Goal: Task Accomplishment & Management: Complete application form

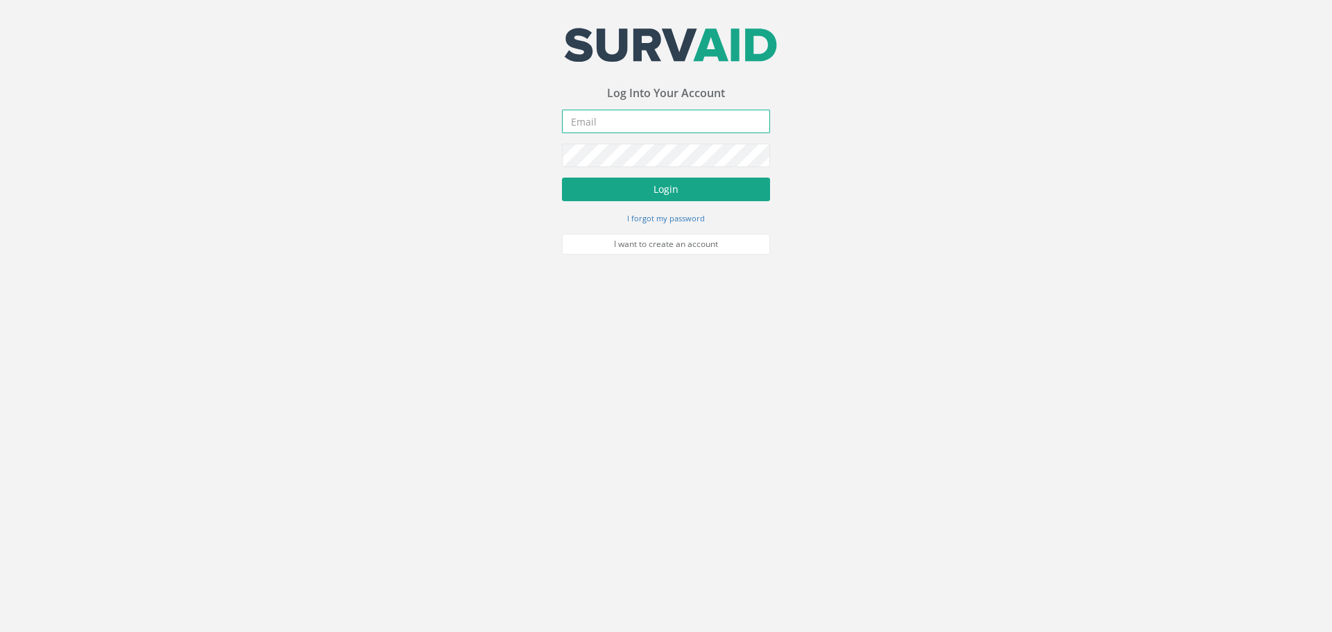
type input "[PERSON_NAME][EMAIL_ADDRESS][PERSON_NAME][DOMAIN_NAME]"
click at [637, 194] on button "Login" at bounding box center [666, 190] width 208 height 24
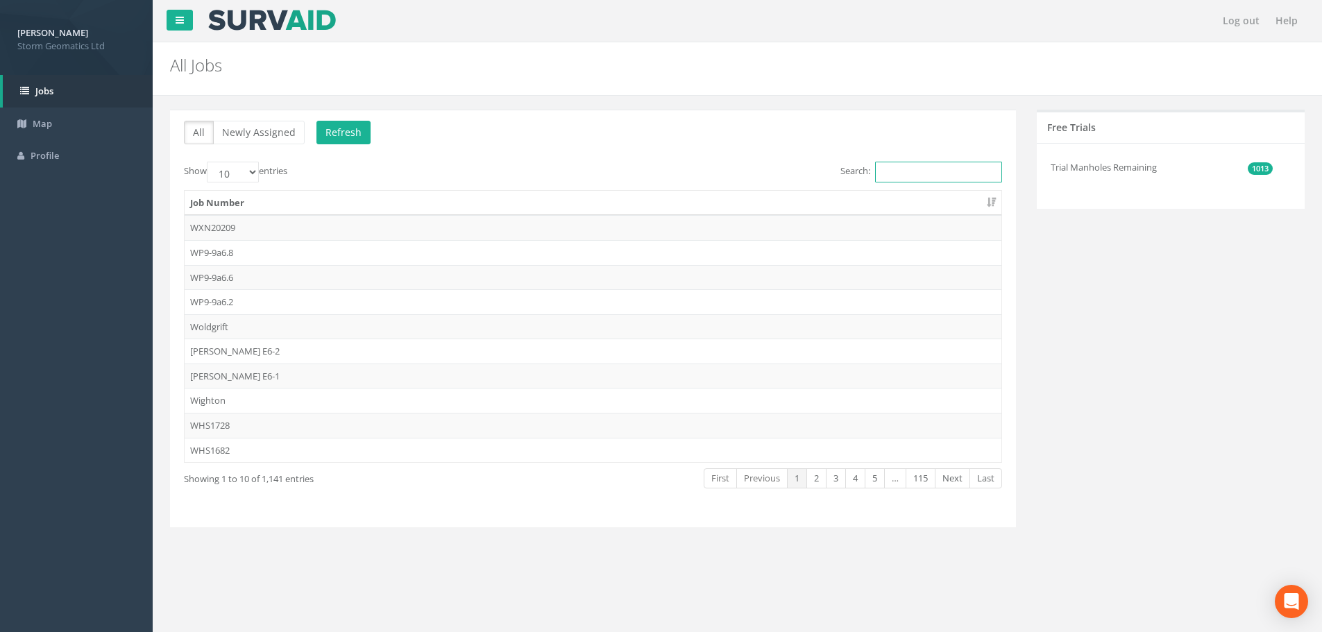
click at [936, 175] on input "Search:" at bounding box center [938, 172] width 127 height 21
click at [921, 166] on input "Search:" at bounding box center [938, 172] width 127 height 21
type input "E"
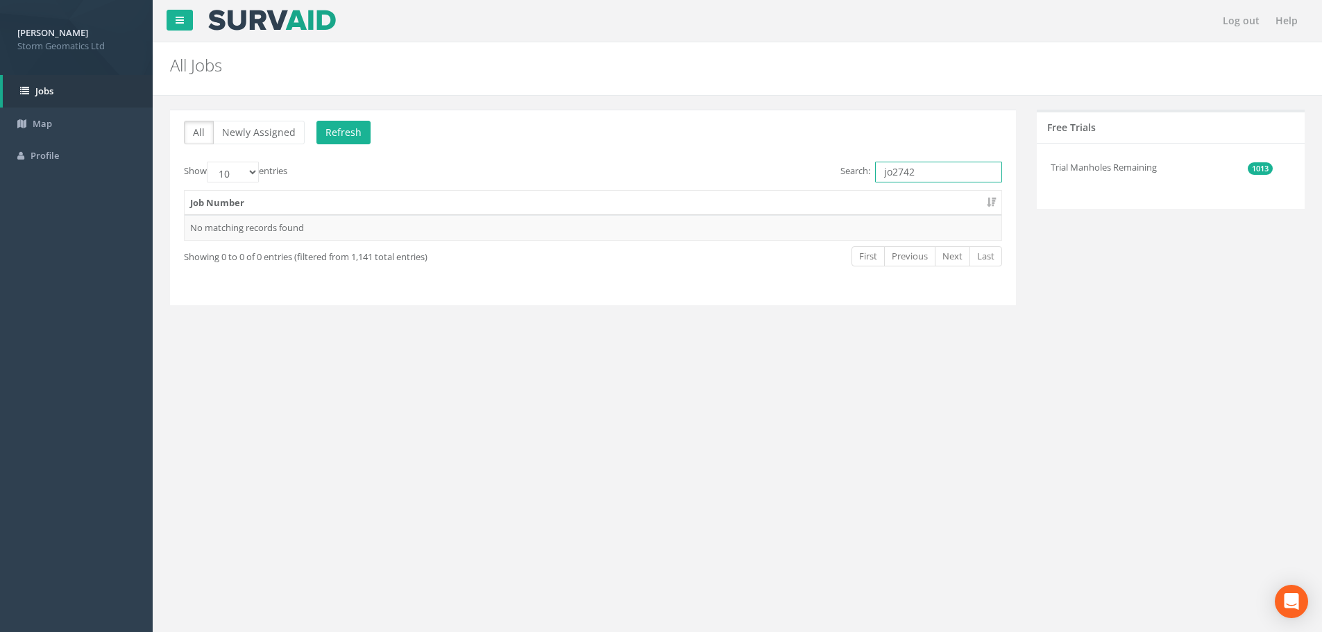
drag, startPoint x: 927, startPoint y: 166, endPoint x: 861, endPoint y: 172, distance: 66.2
click at [861, 172] on label "Search: jo2742" at bounding box center [921, 172] width 162 height 21
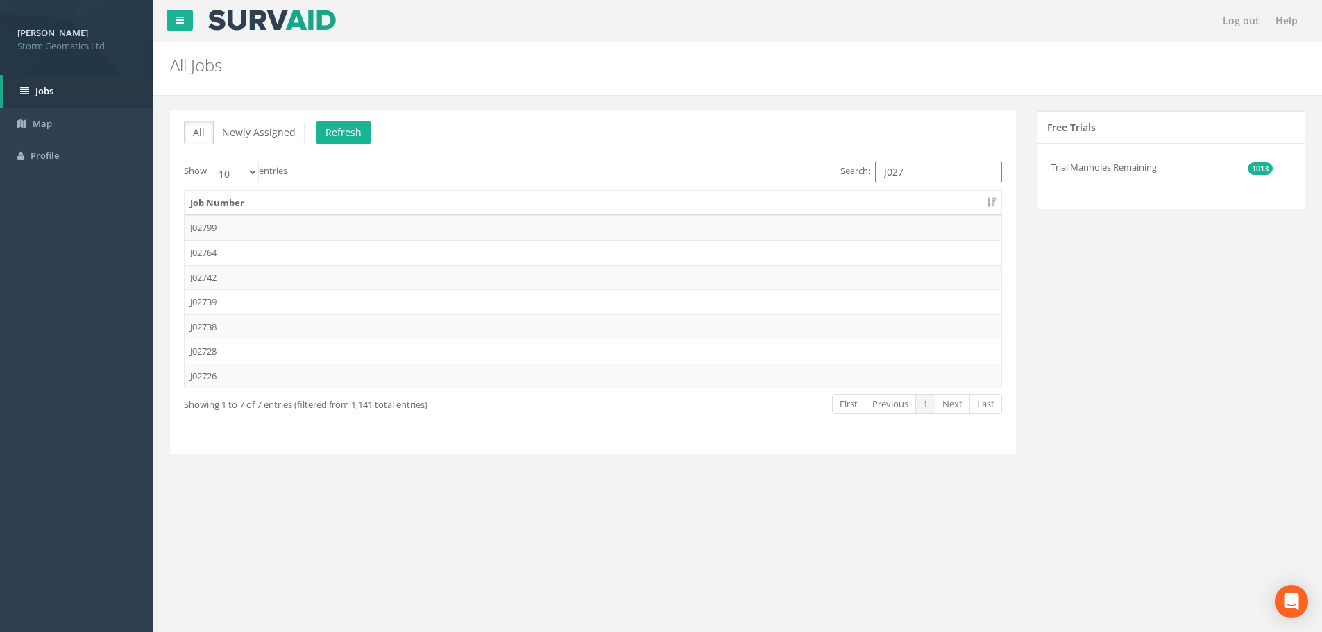
type input "J0274"
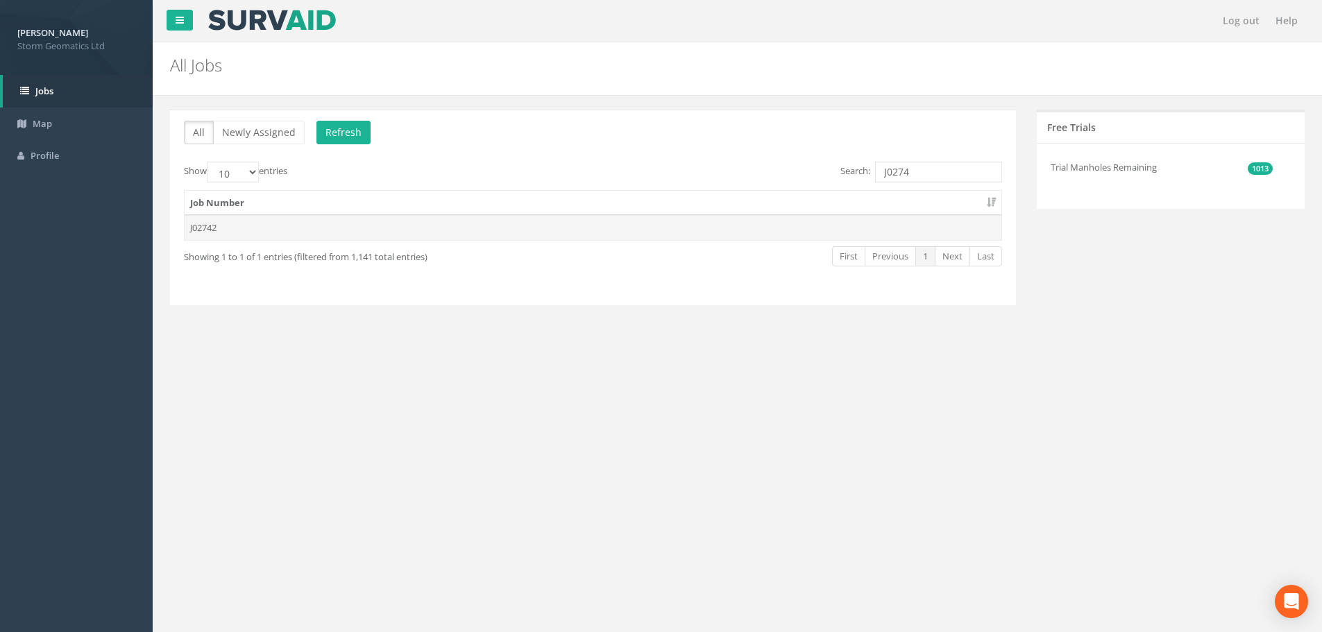
click at [696, 235] on td "J02742" at bounding box center [593, 227] width 817 height 25
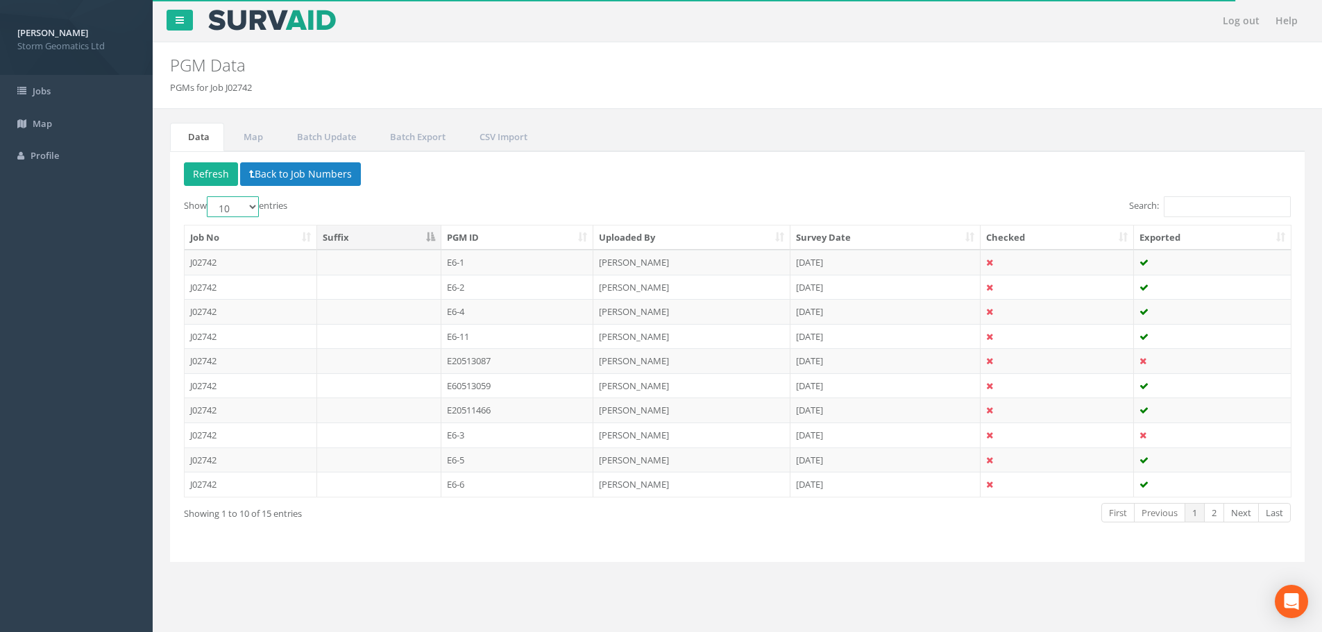
click at [249, 208] on select "10 25 50 100" at bounding box center [233, 206] width 52 height 21
select select "50"
click at [209, 196] on select "10 25 50 100" at bounding box center [233, 206] width 52 height 21
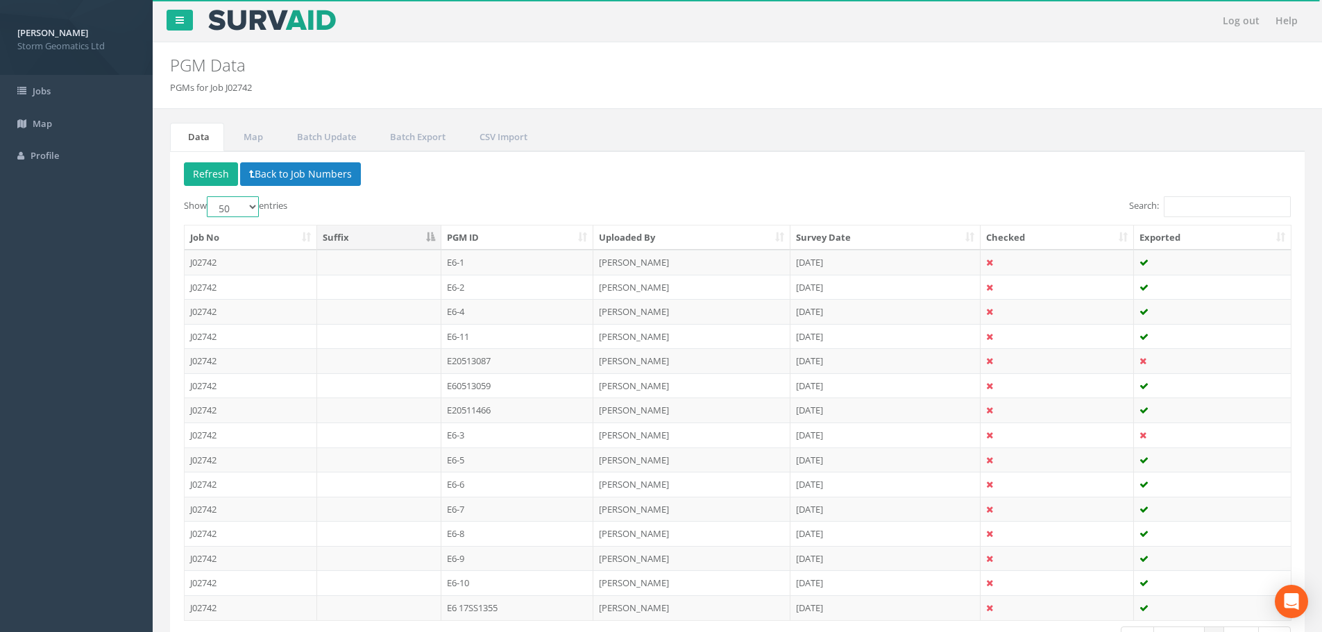
scroll to position [99, 0]
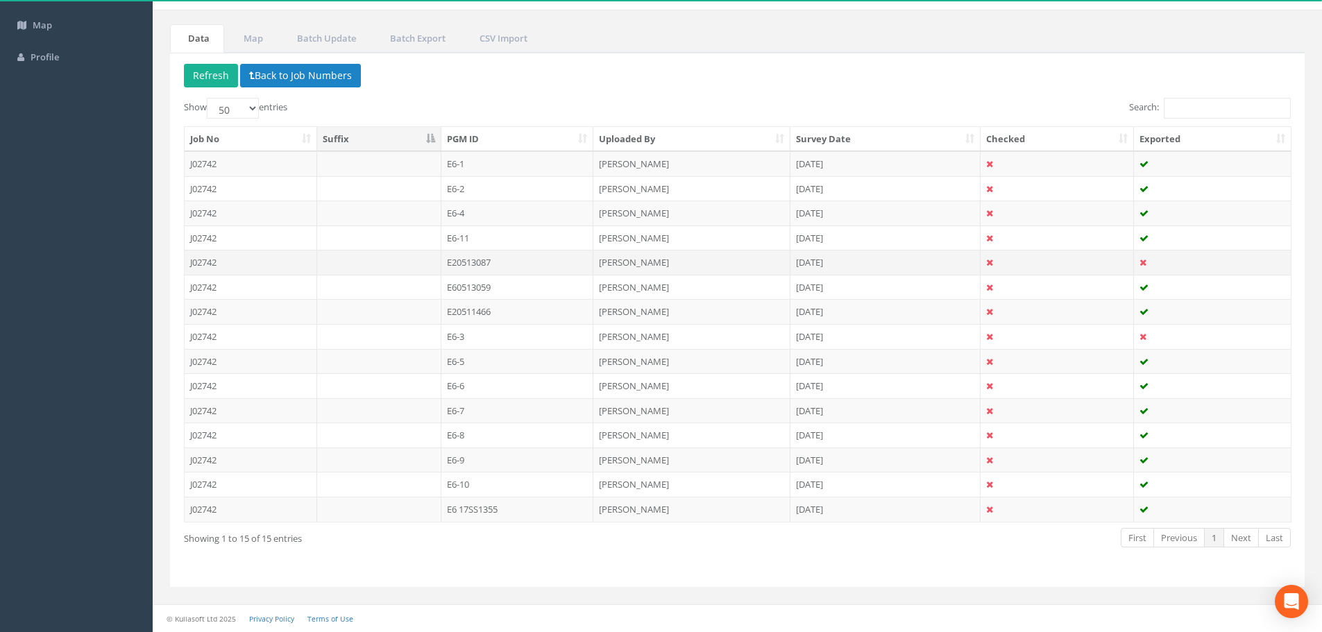
click at [568, 267] on td "E20513087" at bounding box center [517, 262] width 153 height 25
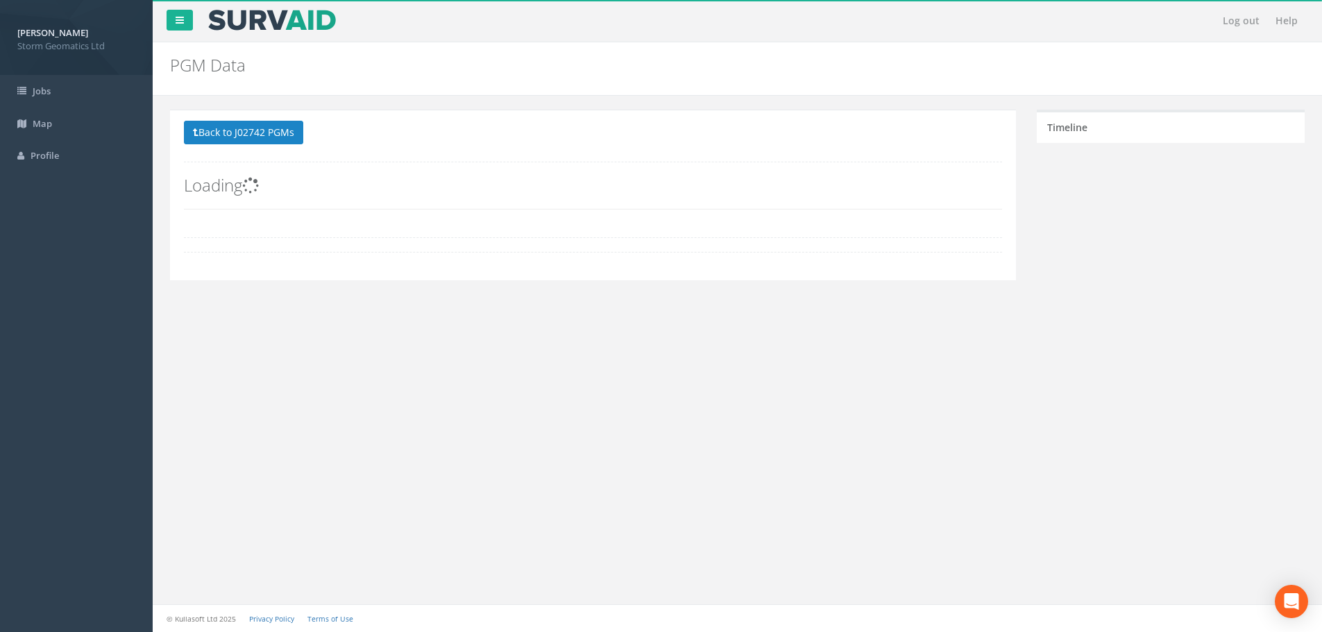
scroll to position [0, 0]
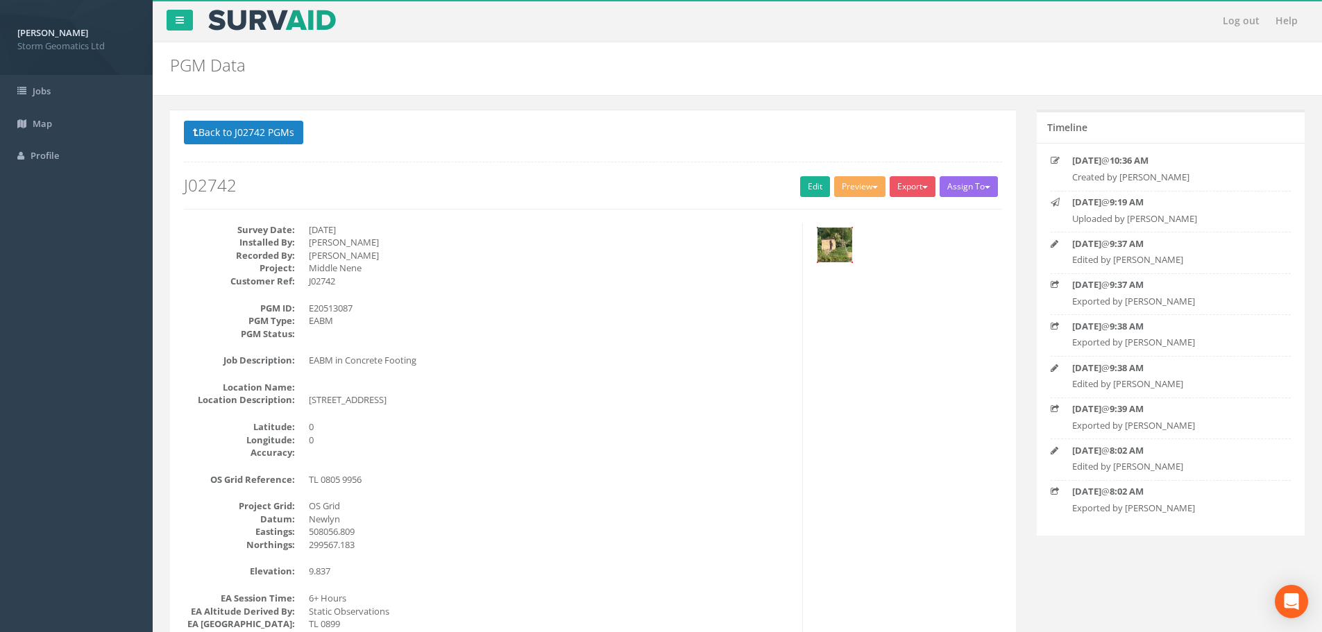
click at [836, 247] on img at bounding box center [835, 245] width 35 height 35
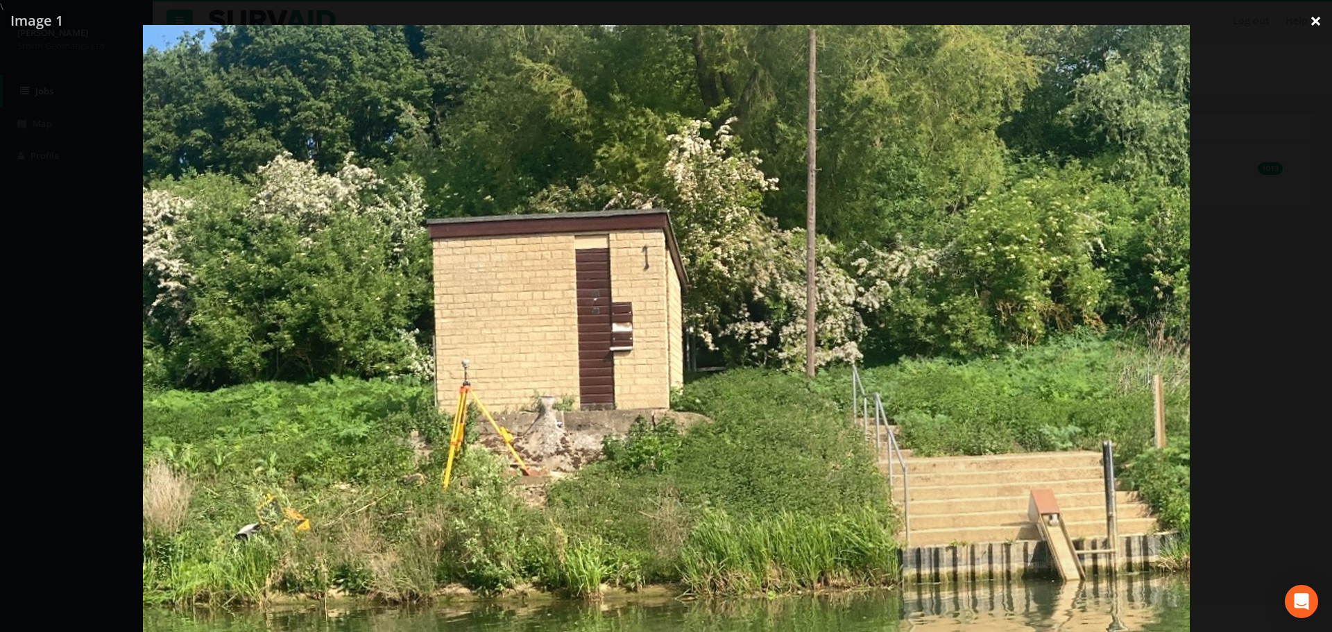
click at [1316, 22] on link "×" at bounding box center [1316, 21] width 33 height 42
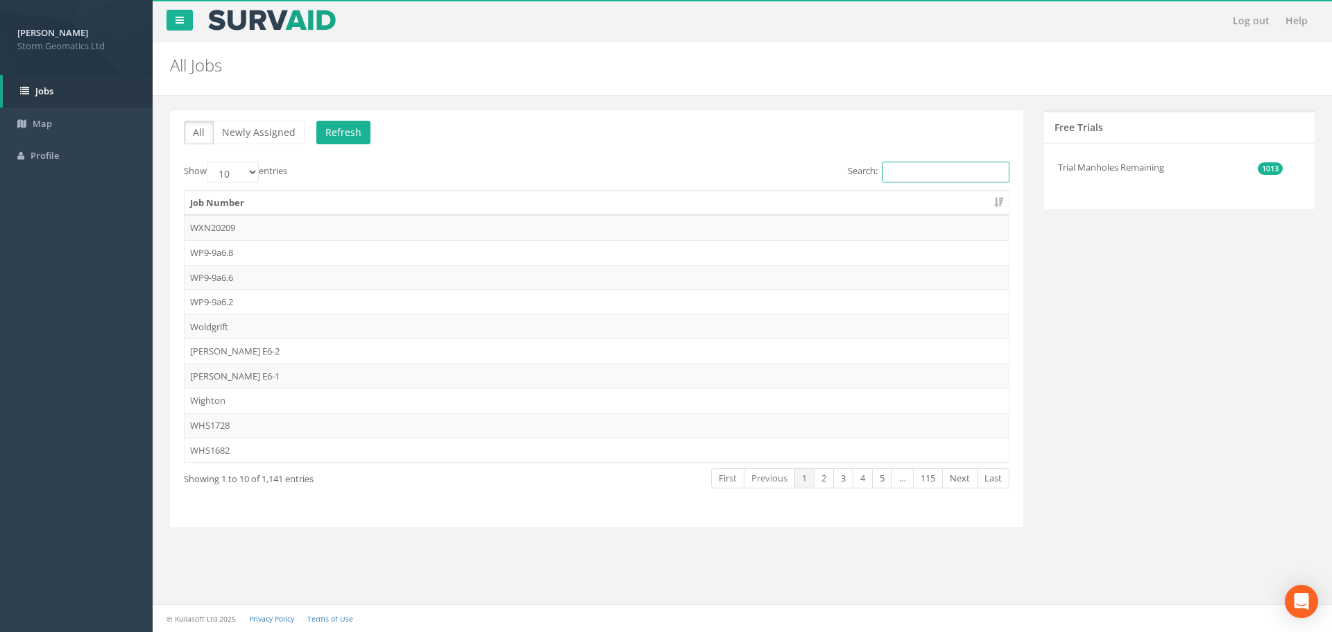
click at [918, 169] on input "Search:" at bounding box center [946, 172] width 127 height 21
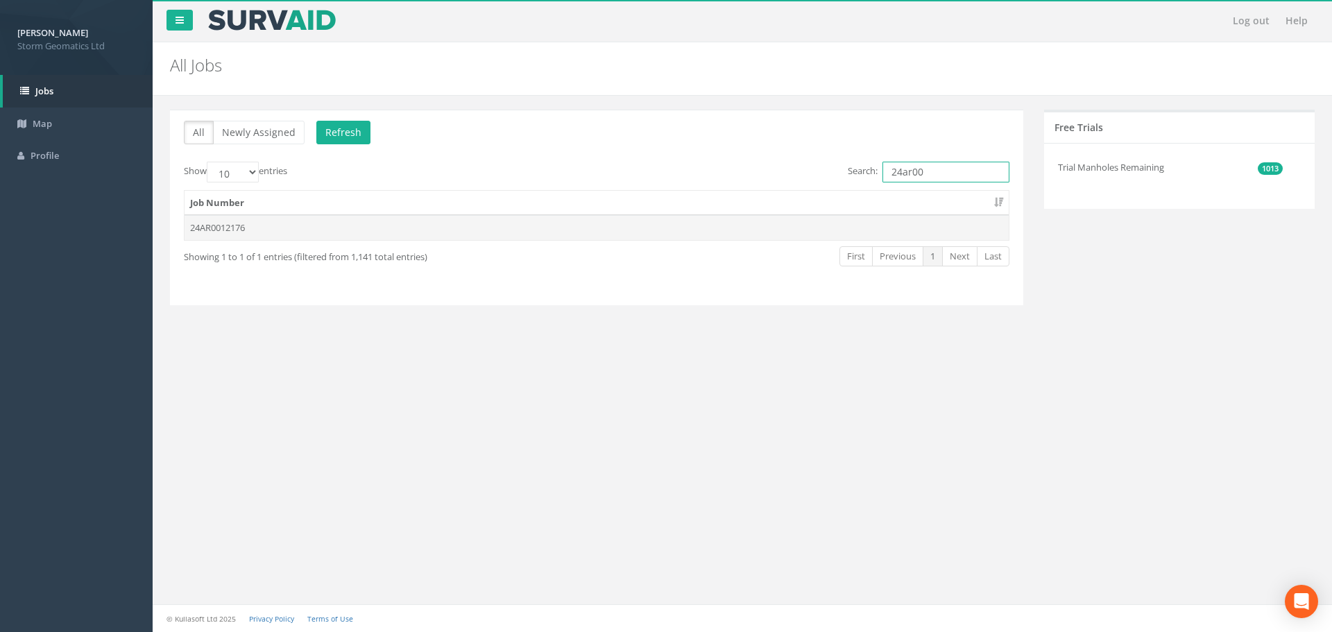
type input "24ar00"
click at [422, 219] on td "24AR0012176" at bounding box center [597, 227] width 824 height 25
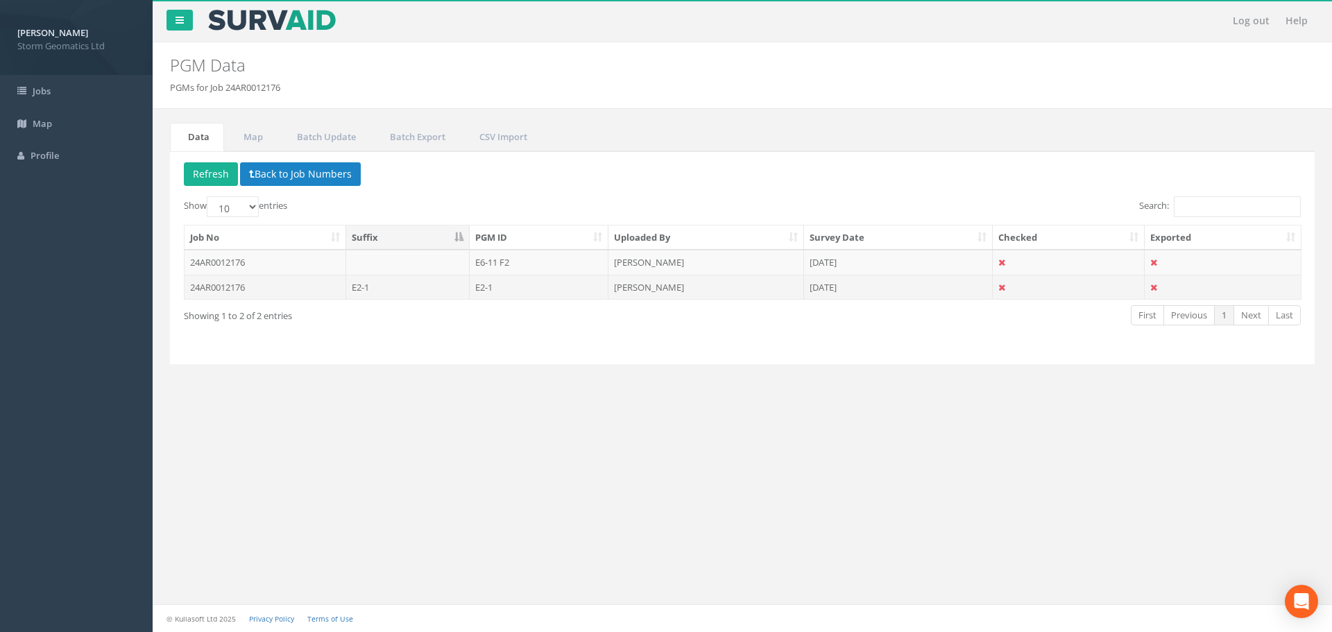
click at [534, 288] on td "E2-1" at bounding box center [539, 287] width 139 height 25
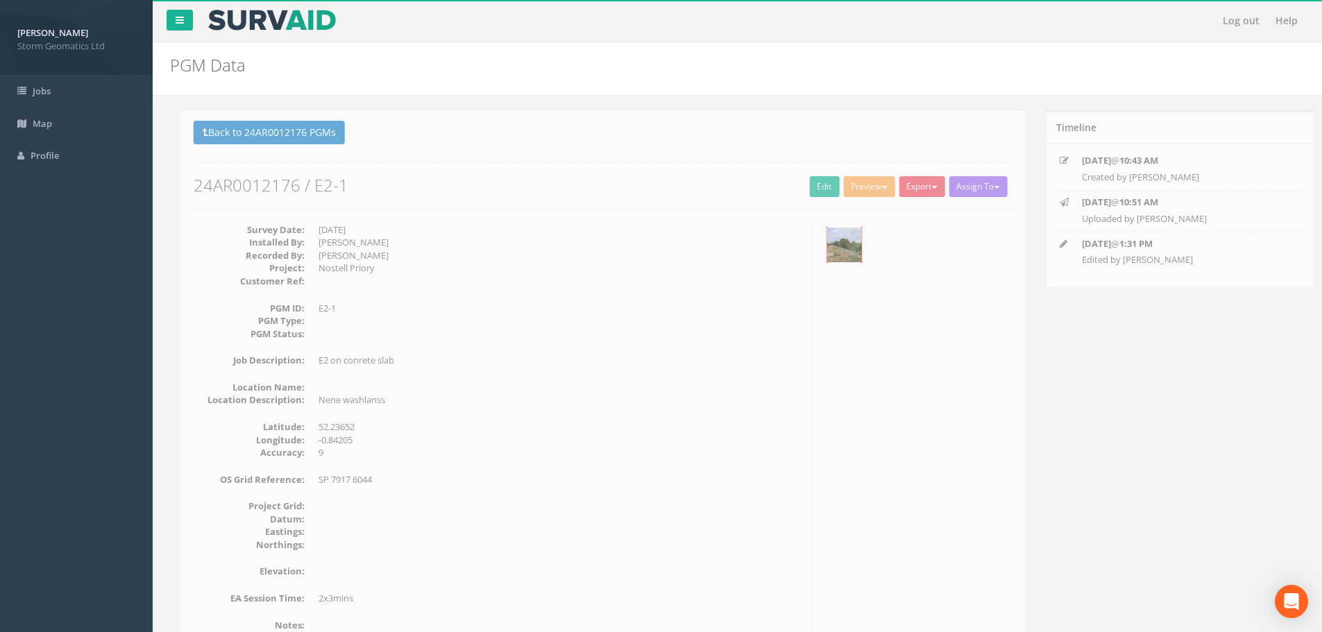
click at [833, 242] on img at bounding box center [835, 245] width 35 height 35
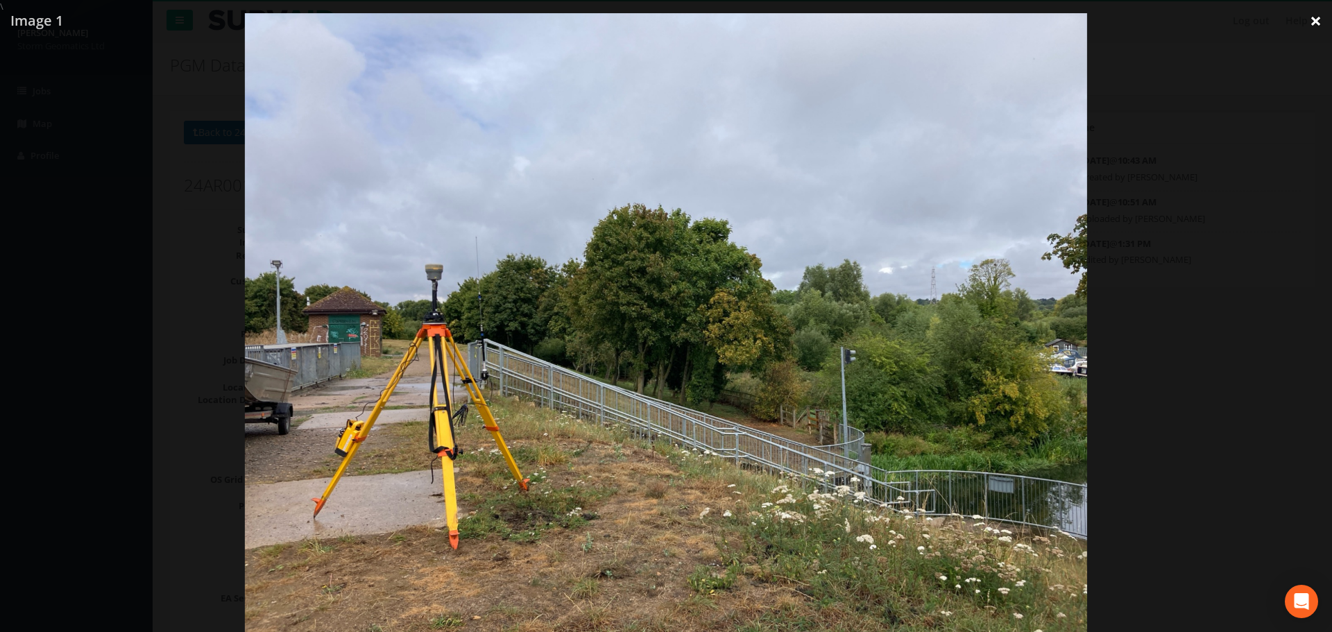
click at [1323, 19] on link "×" at bounding box center [1316, 21] width 33 height 42
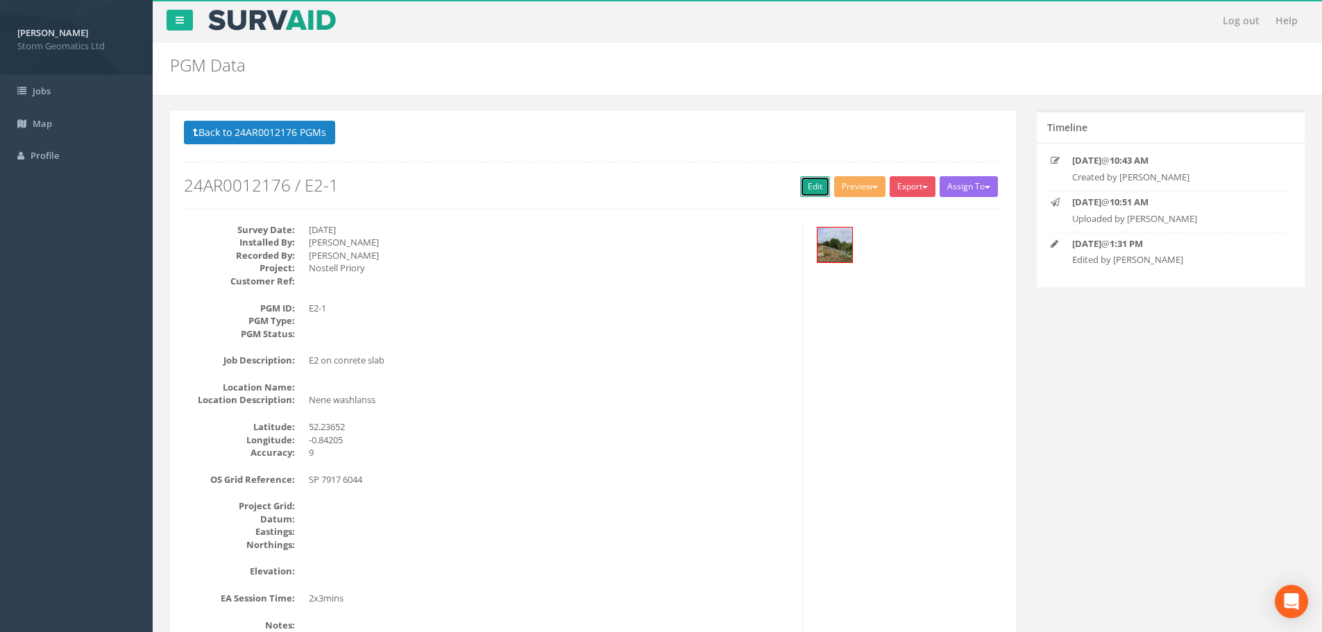
click at [814, 187] on link "Edit" at bounding box center [815, 186] width 30 height 21
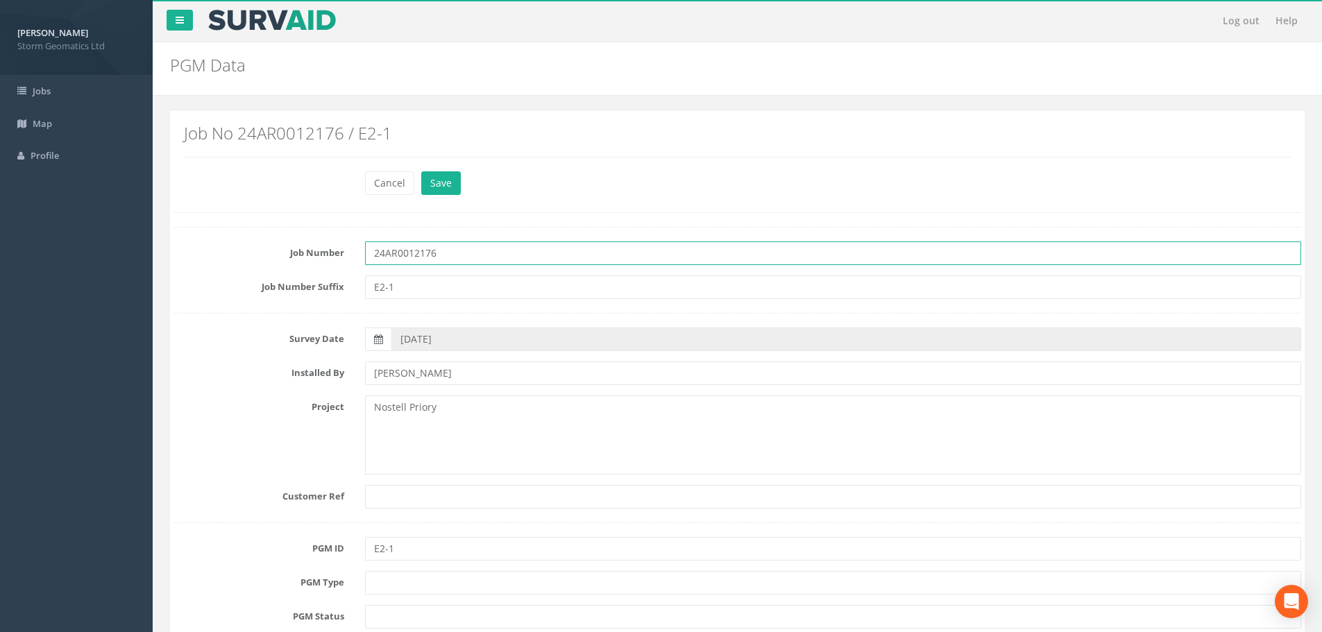
drag, startPoint x: 455, startPoint y: 251, endPoint x: 323, endPoint y: 251, distance: 131.9
click at [323, 251] on div "Job Number 24AR0012176" at bounding box center [737, 254] width 1149 height 24
paste input "J02742"
type input "J02742"
drag, startPoint x: 511, startPoint y: 254, endPoint x: 482, endPoint y: 254, distance: 29.1
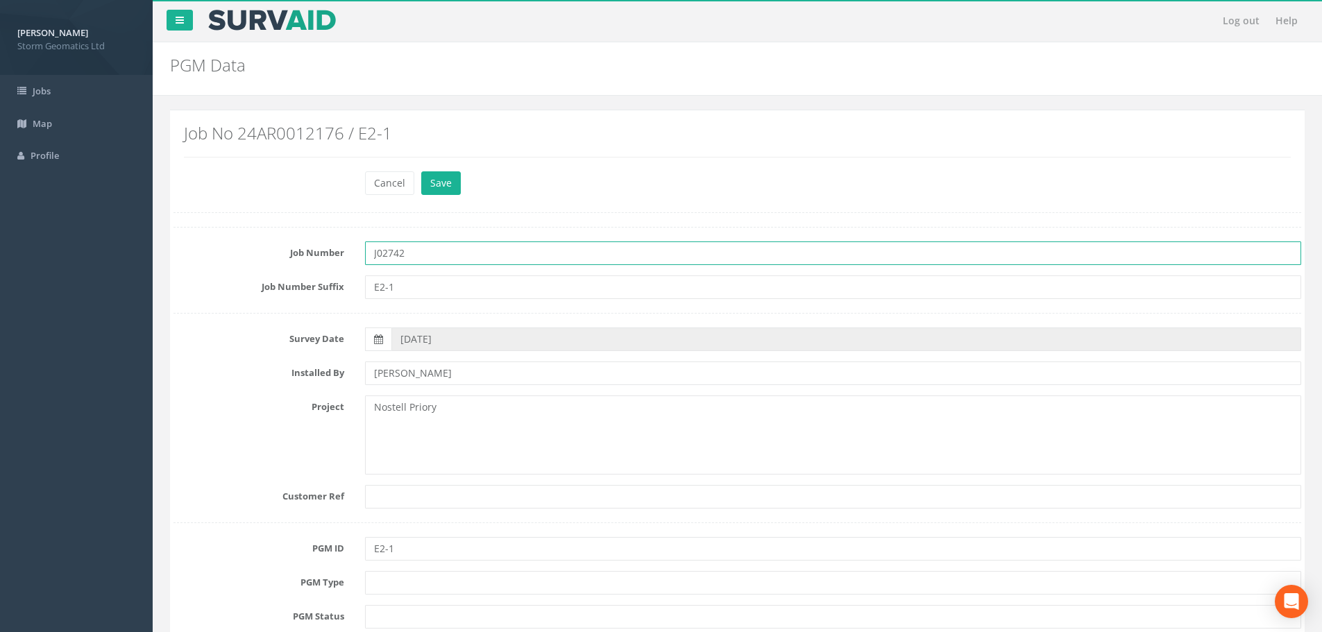
click at [511, 254] on input "J02742" at bounding box center [833, 254] width 936 height 24
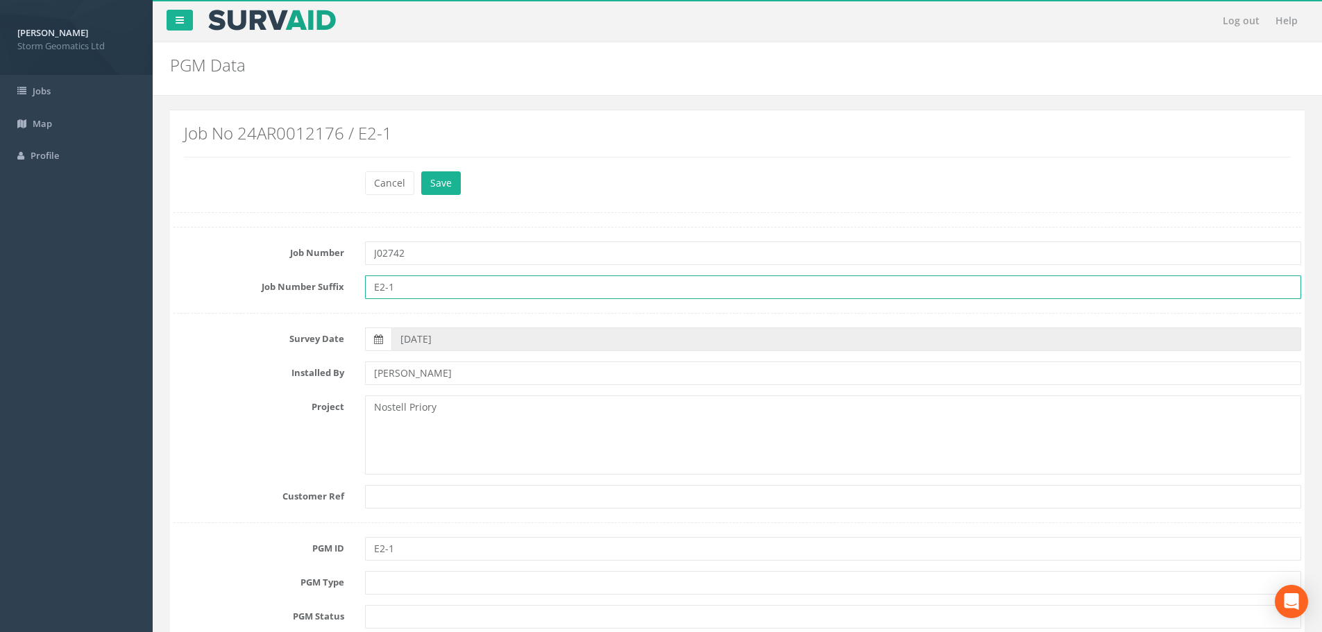
drag, startPoint x: 420, startPoint y: 283, endPoint x: 341, endPoint y: 284, distance: 78.4
click at [345, 283] on div "Job Number Suffix E2-1" at bounding box center [737, 288] width 1149 height 24
paste input "0513088"
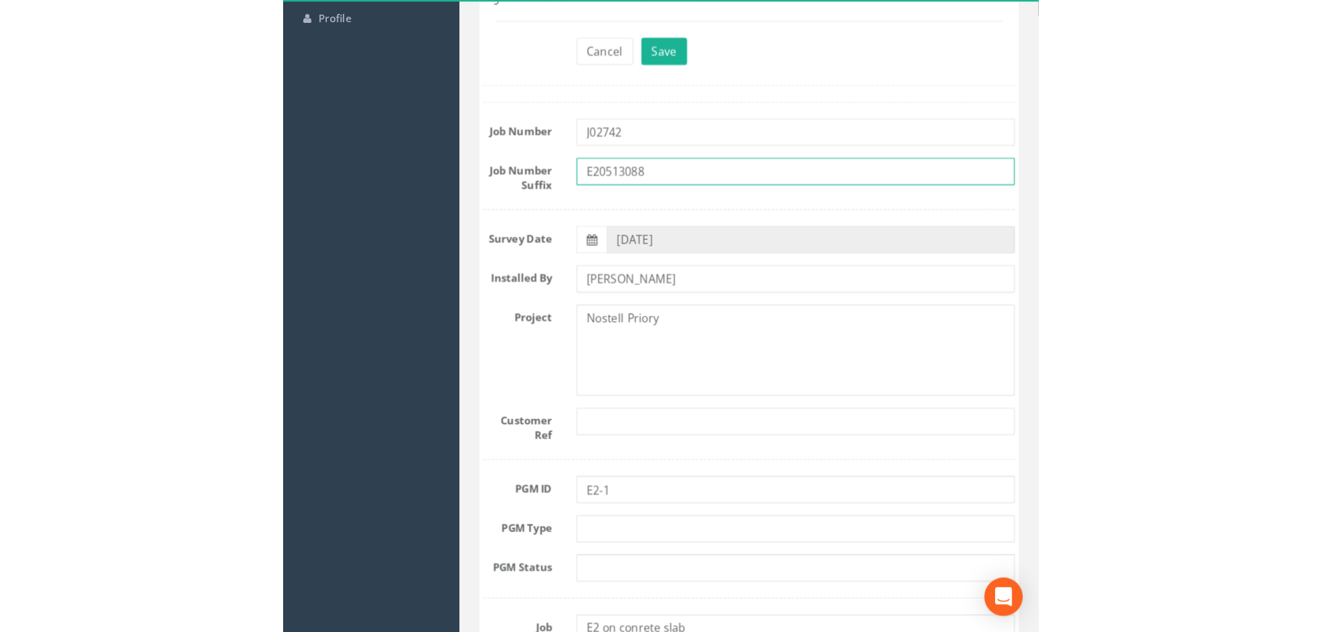
scroll to position [139, 0]
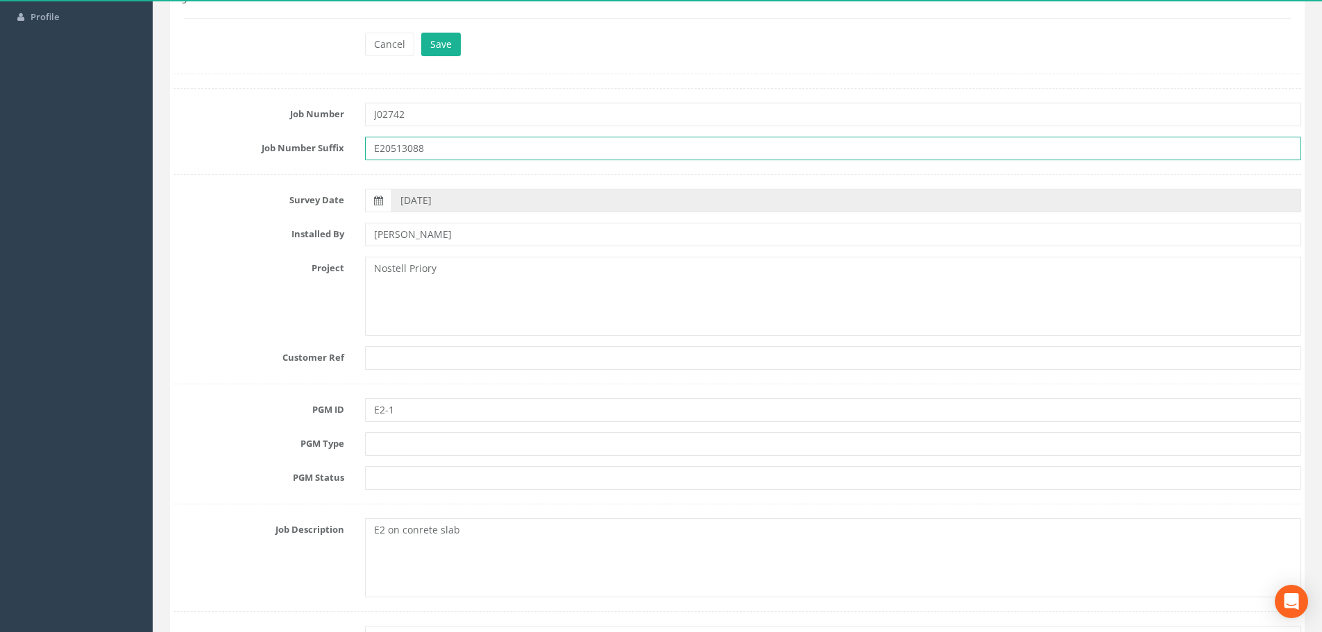
type input "E20513088"
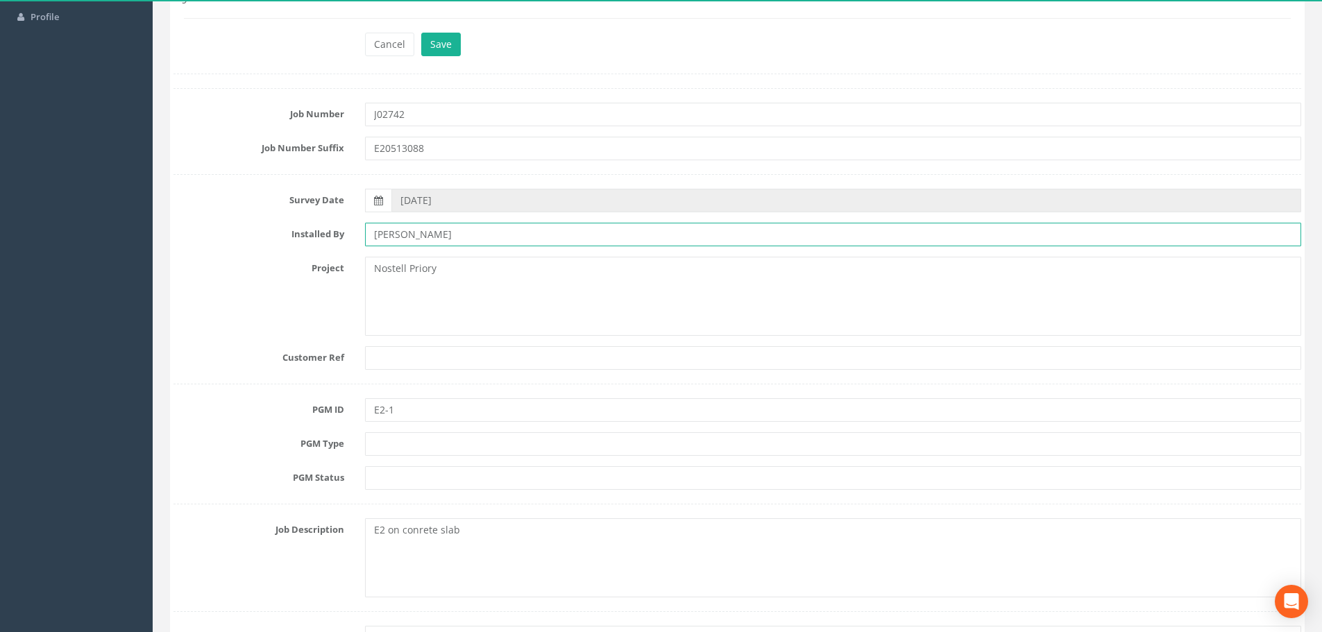
drag, startPoint x: 455, startPoint y: 239, endPoint x: 371, endPoint y: 237, distance: 84.0
click at [371, 237] on input "[PERSON_NAME]" at bounding box center [833, 235] width 936 height 24
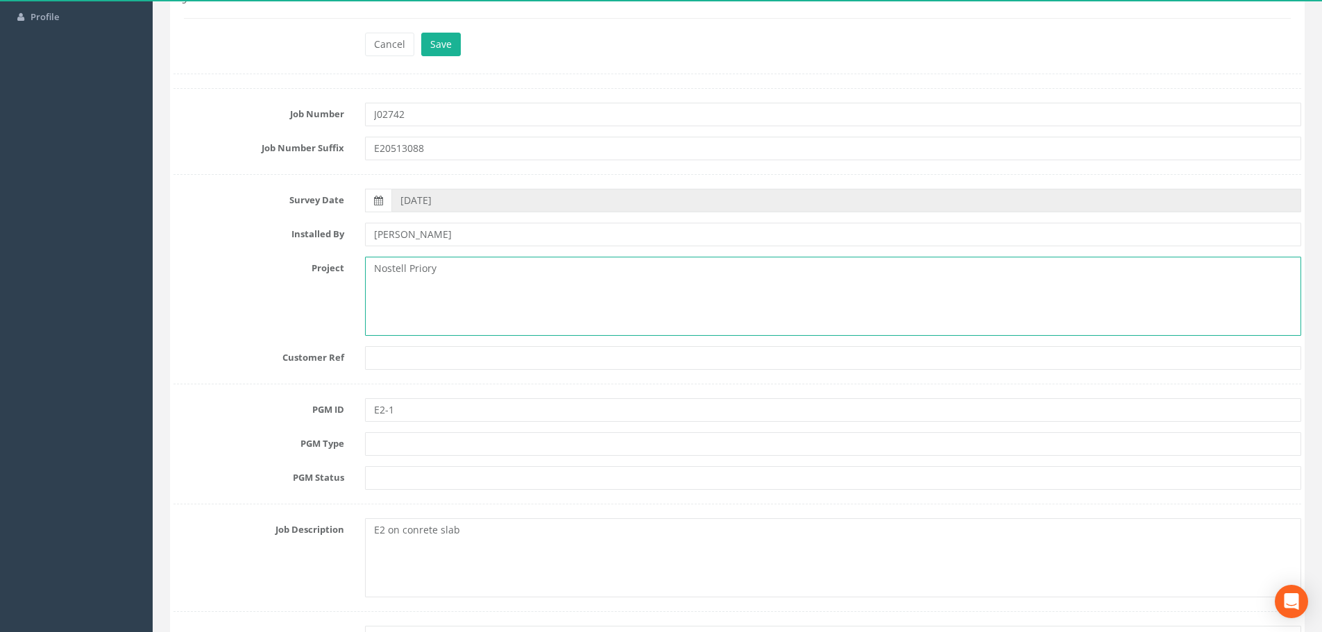
drag, startPoint x: 457, startPoint y: 273, endPoint x: 339, endPoint y: 265, distance: 118.3
click at [340, 265] on div "Project Nostell Priory" at bounding box center [737, 296] width 1149 height 79
type textarea "i"
type textarea "Middle Nene"
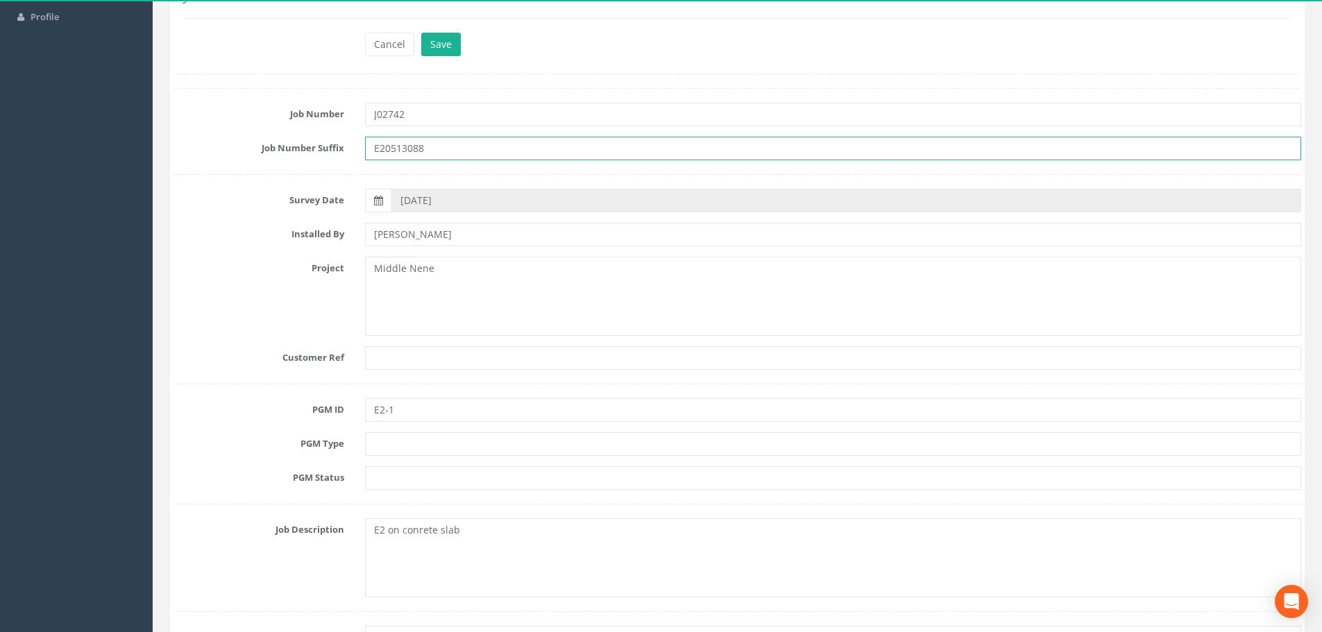
drag, startPoint x: 440, startPoint y: 148, endPoint x: 324, endPoint y: 148, distance: 115.9
click at [324, 148] on div "Job Number Suffix E20513088" at bounding box center [737, 149] width 1149 height 24
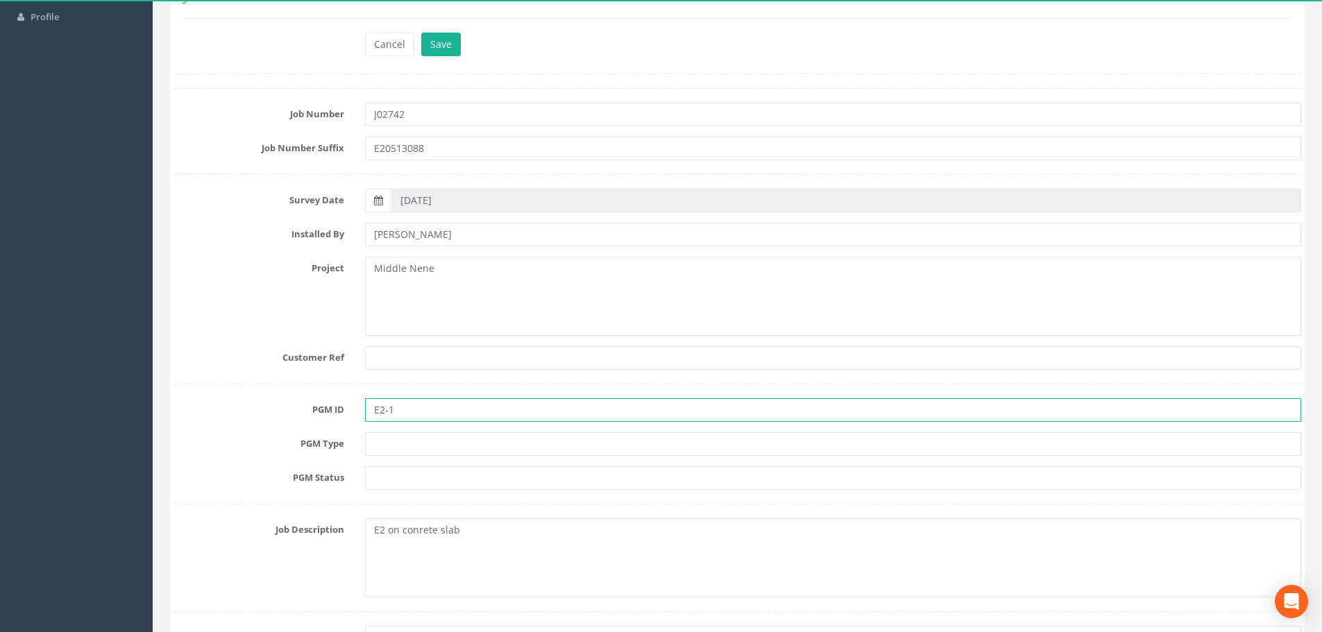
drag, startPoint x: 418, startPoint y: 411, endPoint x: 327, endPoint y: 409, distance: 90.9
click at [330, 409] on div "PGM ID E2-1" at bounding box center [737, 410] width 1149 height 24
paste input "0513088"
type input "E20513088"
click at [415, 443] on input "text" at bounding box center [833, 444] width 936 height 24
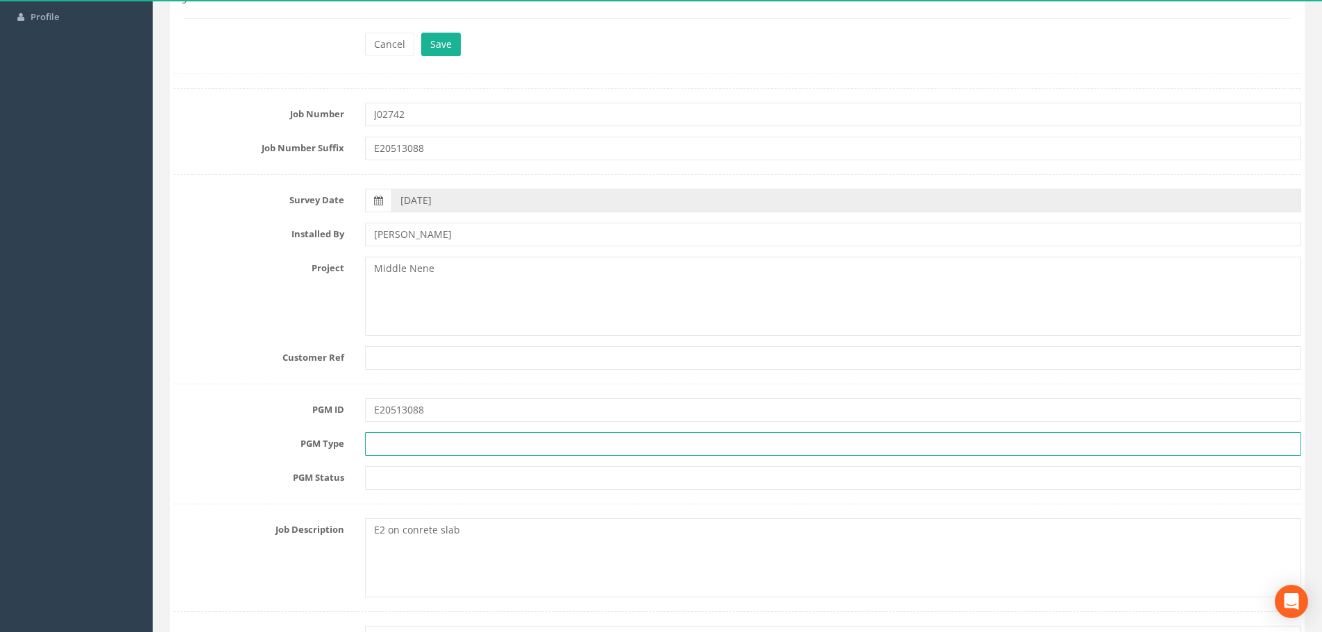
type input "MAG Nail"
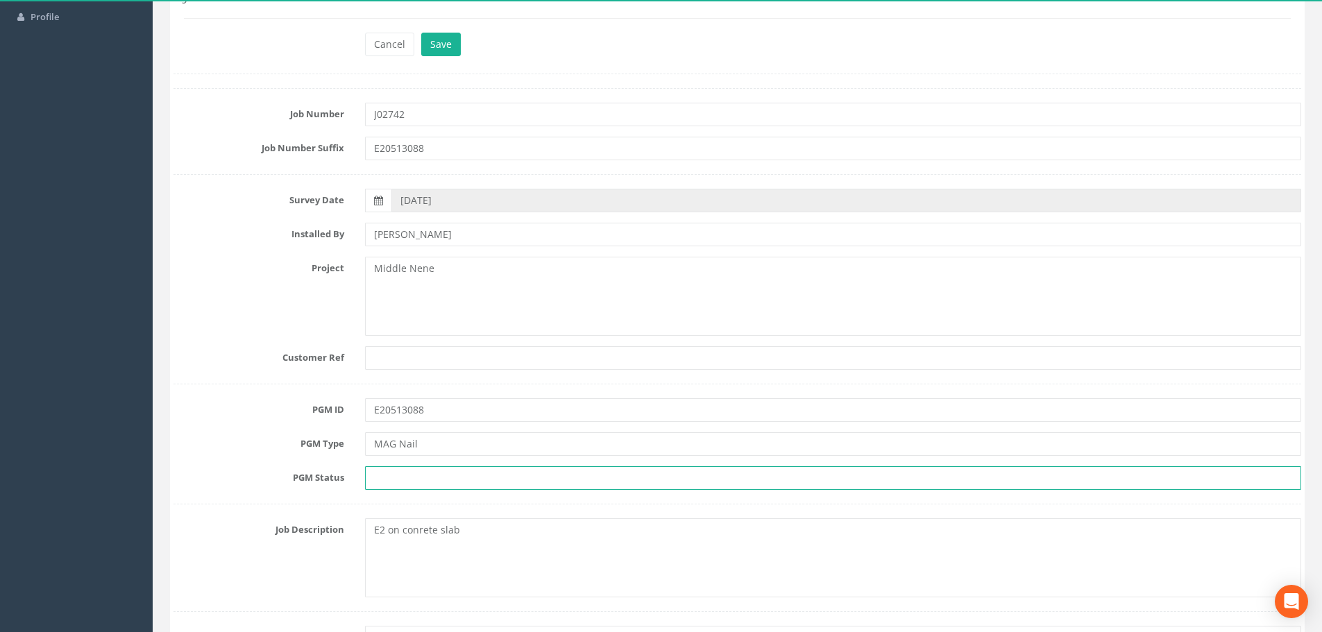
click at [418, 476] on input "text" at bounding box center [833, 478] width 936 height 24
click at [412, 477] on input "text" at bounding box center [833, 478] width 936 height 24
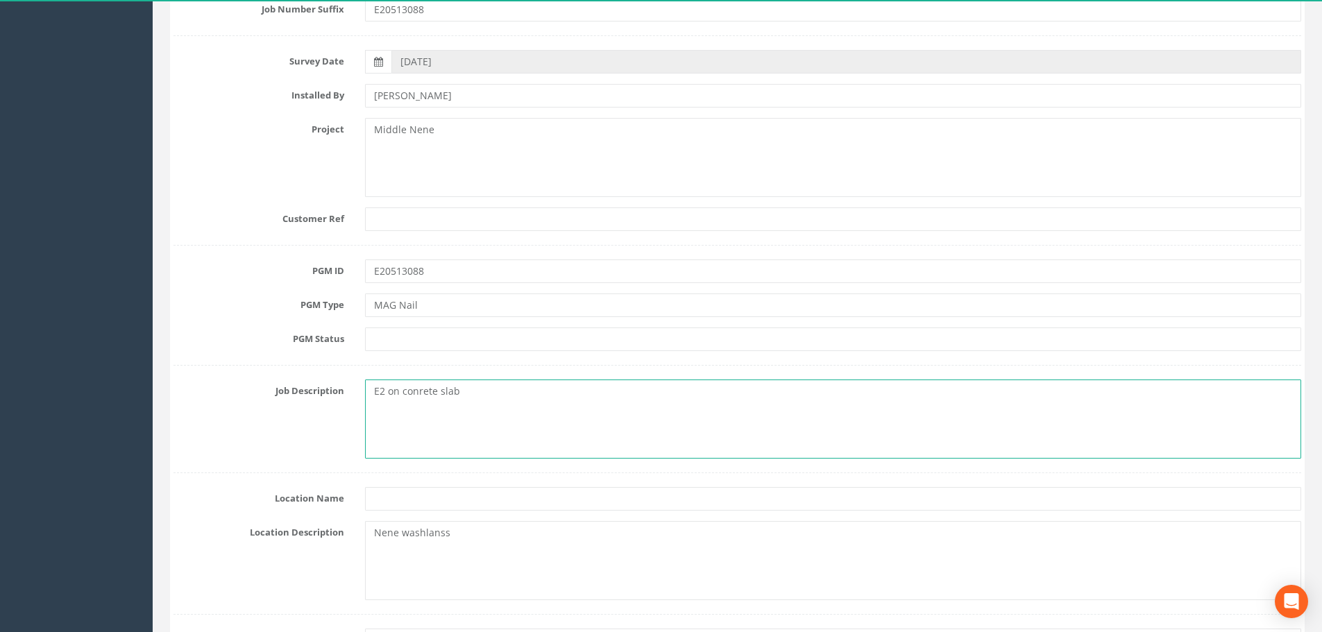
drag, startPoint x: 469, startPoint y: 393, endPoint x: 402, endPoint y: 392, distance: 67.3
click at [402, 392] on textarea "E2 on conrete slab" at bounding box center [833, 419] width 936 height 79
type textarea "E2 on Concrete Slab"
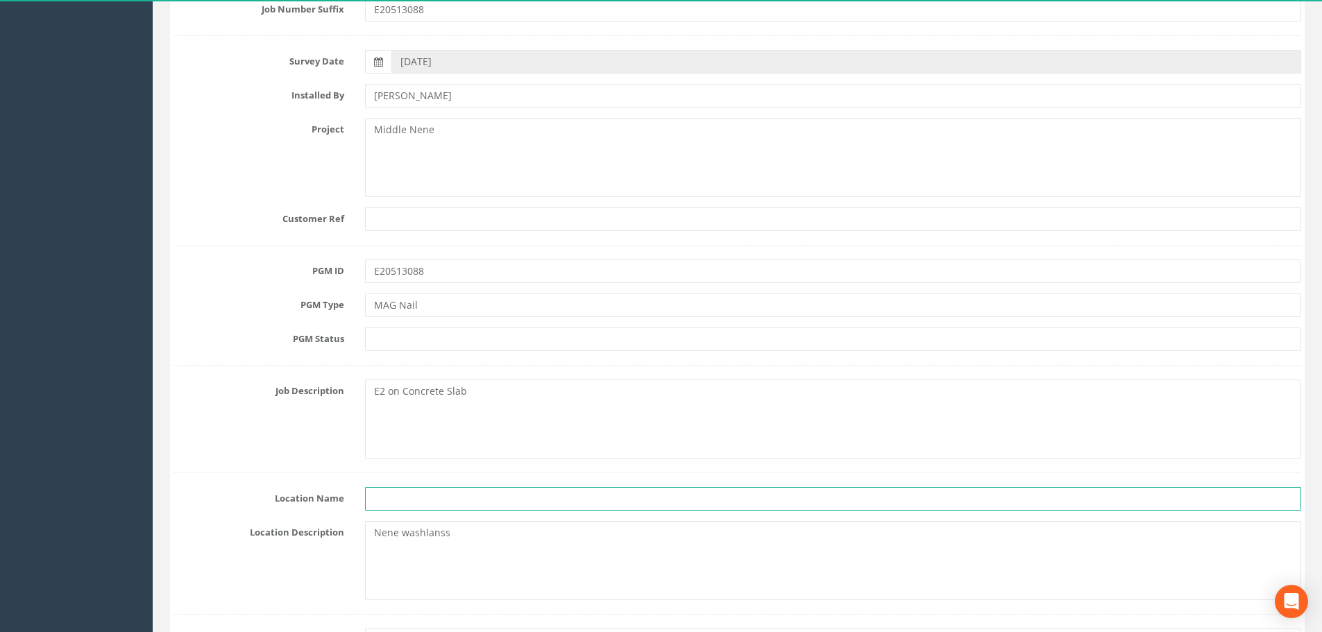
click at [387, 496] on input "text" at bounding box center [833, 499] width 936 height 24
click at [389, 504] on input "text" at bounding box center [833, 499] width 936 height 24
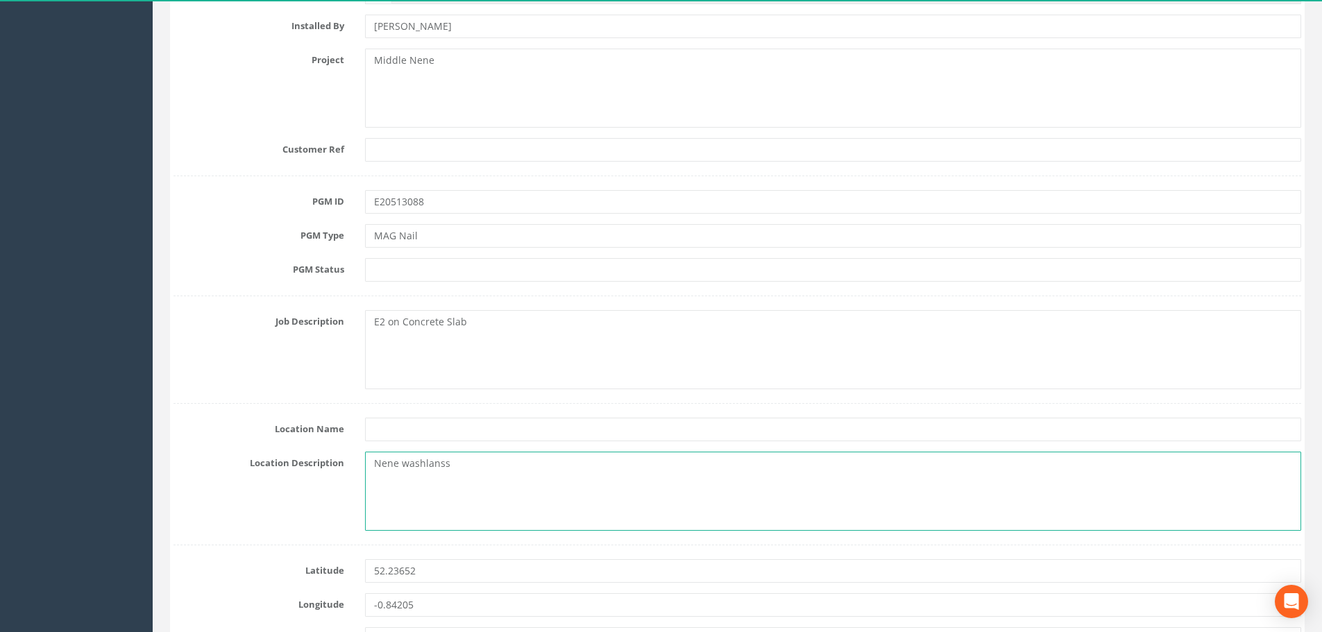
click at [466, 484] on textarea "Nene washlanss" at bounding box center [833, 491] width 936 height 79
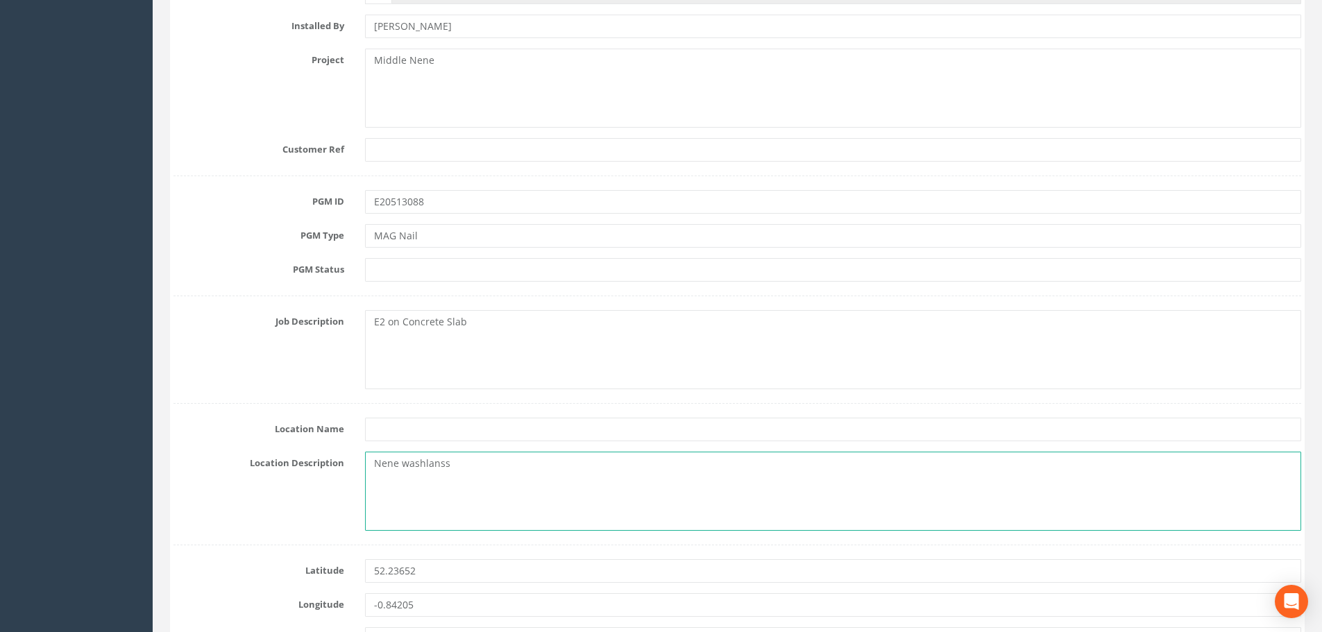
drag, startPoint x: 458, startPoint y: 471, endPoint x: 369, endPoint y: 469, distance: 88.9
click at [369, 469] on textarea "Nene washlanss" at bounding box center [833, 491] width 936 height 79
paste textarea "[STREET_ADDRESS]"
click at [374, 464] on textarea "[STREET_ADDRESS]" at bounding box center [833, 491] width 936 height 79
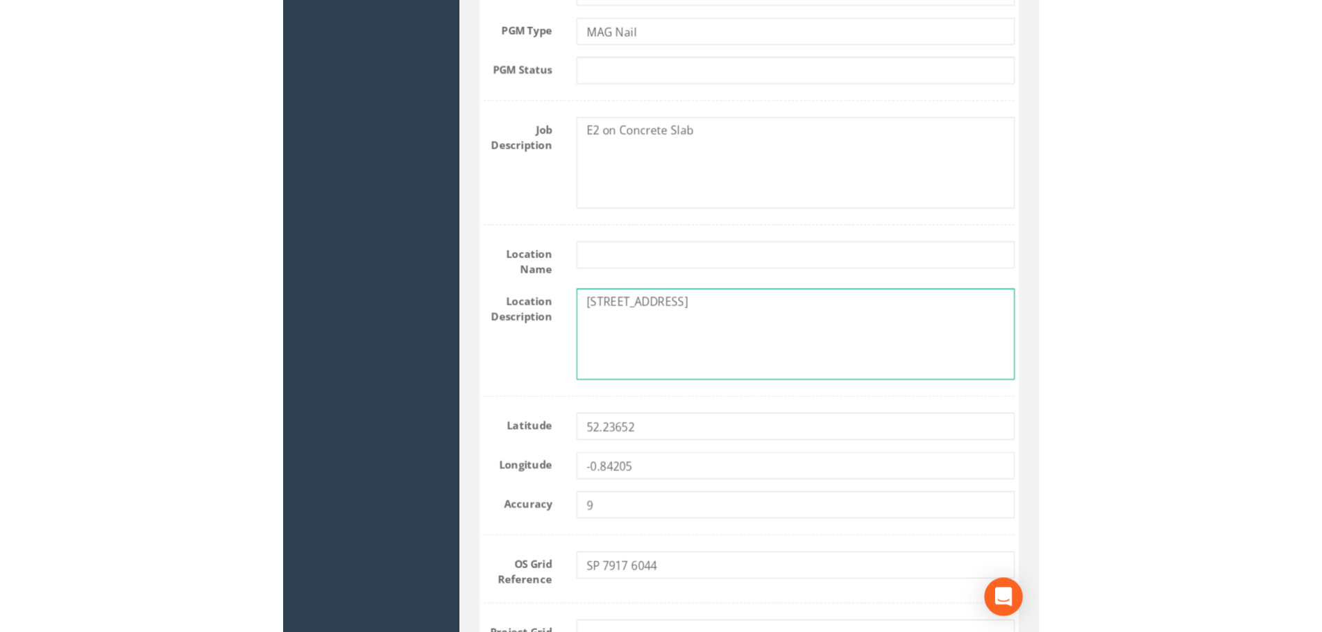
scroll to position [555, 0]
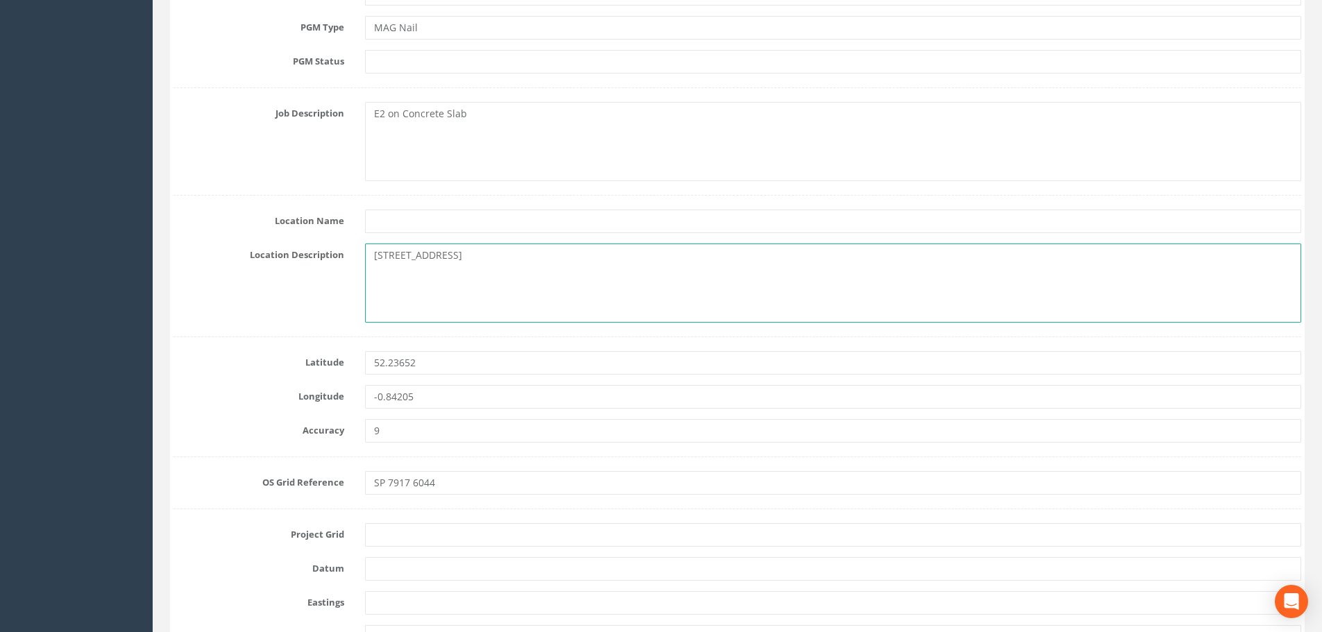
type textarea "[STREET_ADDRESS]"
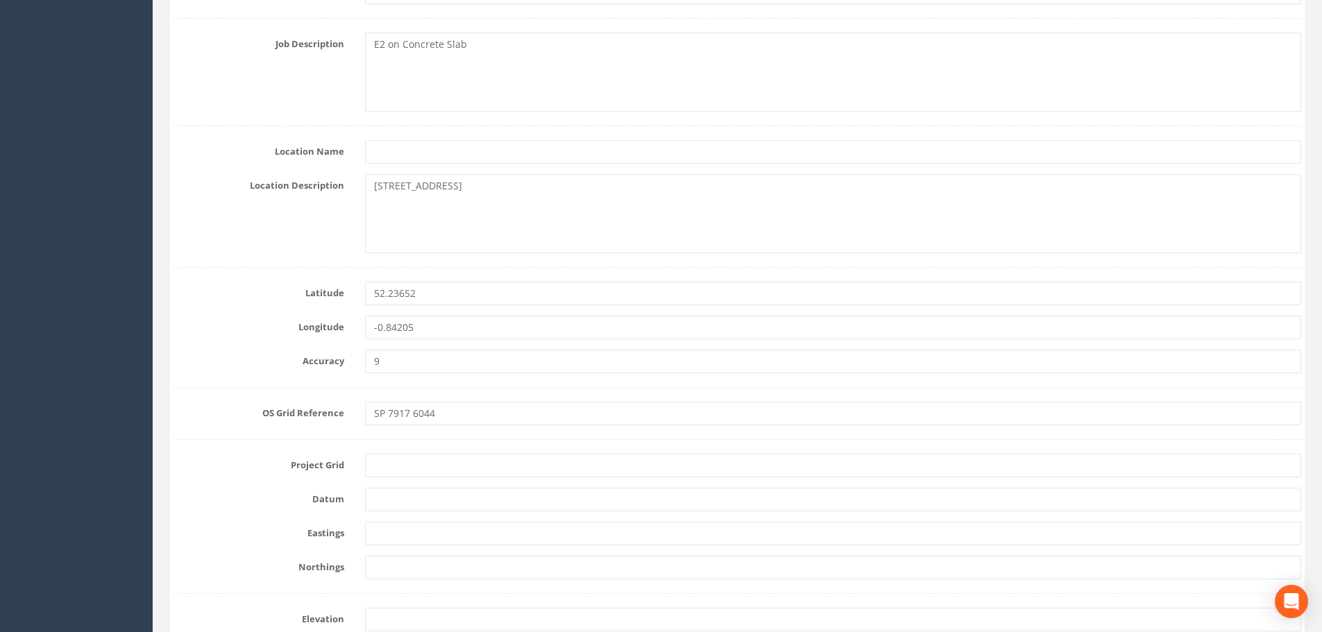
scroll to position [694, 0]
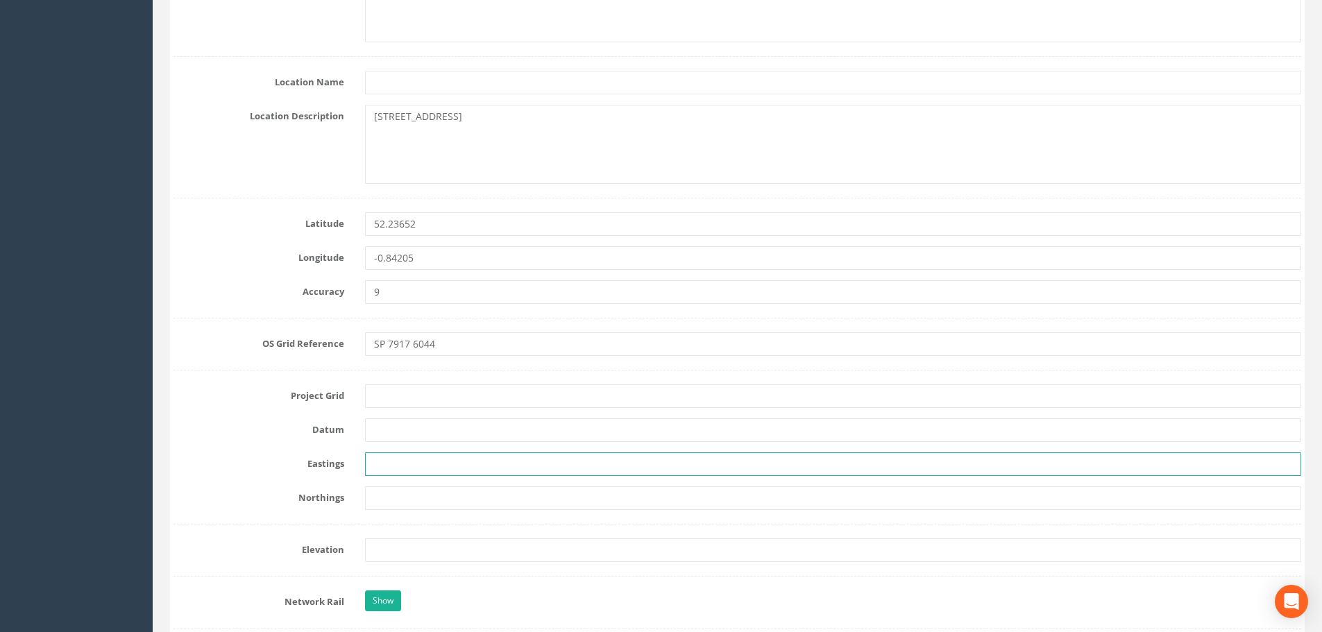
click at [384, 457] on input "text" at bounding box center [833, 464] width 936 height 24
click at [384, 462] on input "text" at bounding box center [833, 464] width 936 height 24
paste input "479174.224"
type input "479174.224"
click at [434, 496] on input "text" at bounding box center [833, 498] width 936 height 24
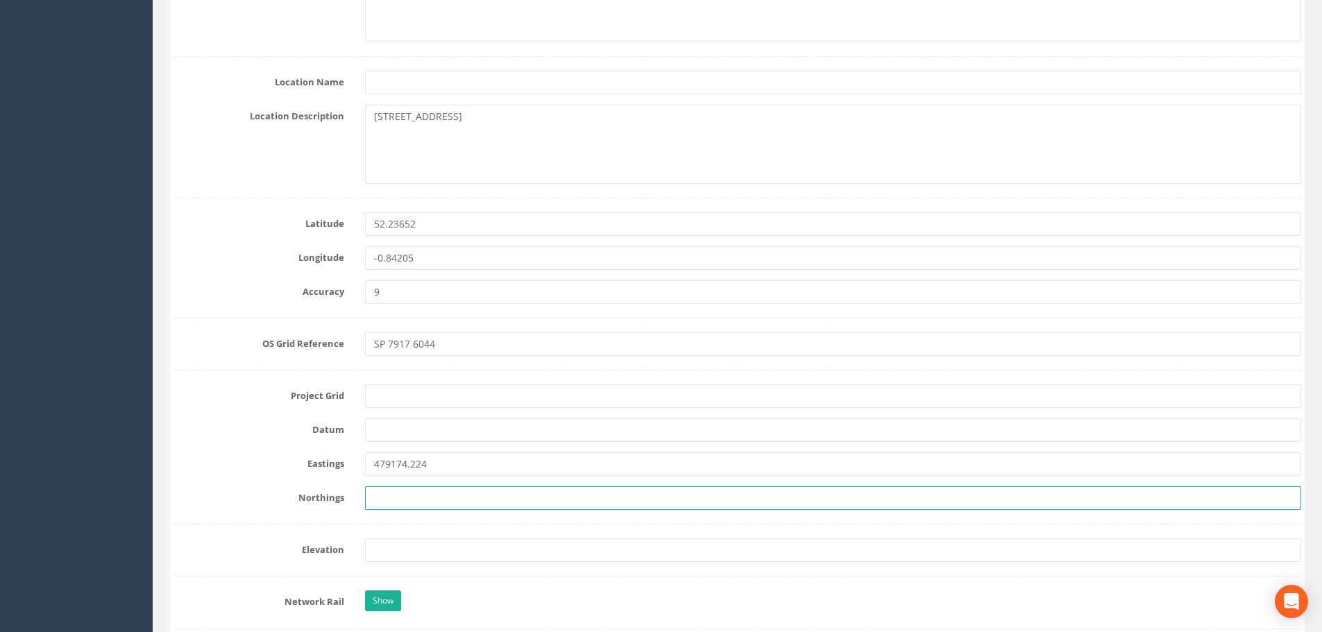
paste input "260441.209"
type input "260441.209"
click at [389, 546] on input "text" at bounding box center [833, 551] width 936 height 24
paste input "58.628"
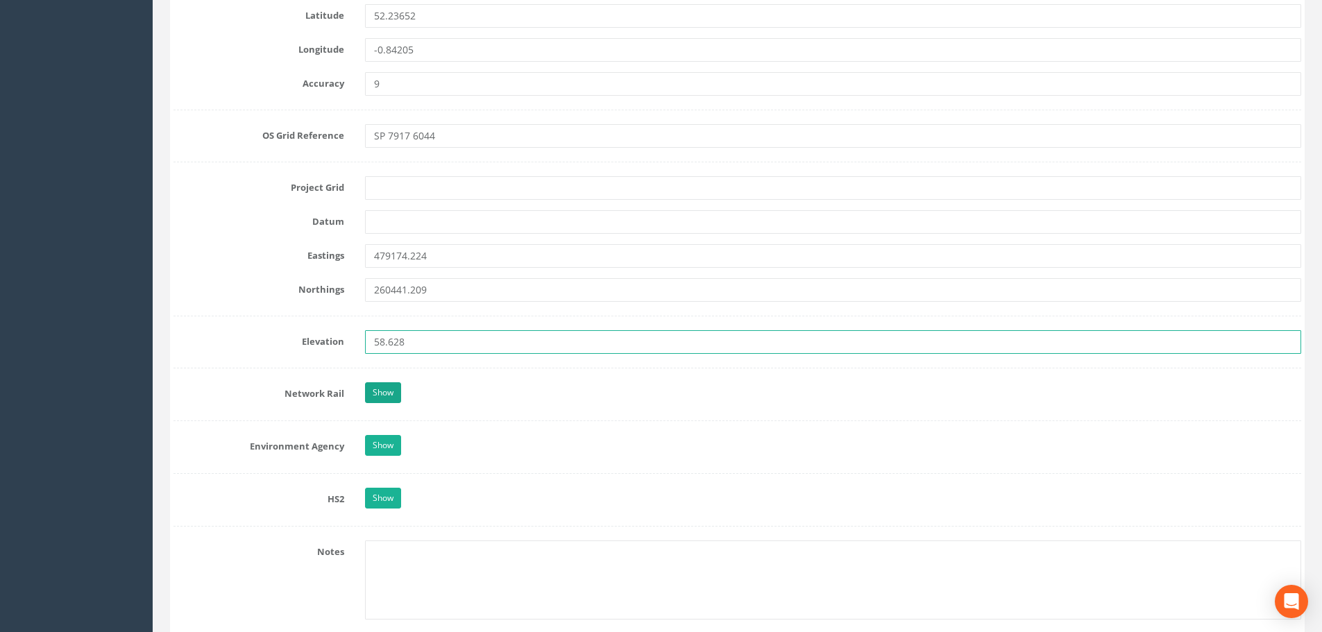
type input "58.628"
click at [367, 397] on link "Show" at bounding box center [383, 392] width 36 height 21
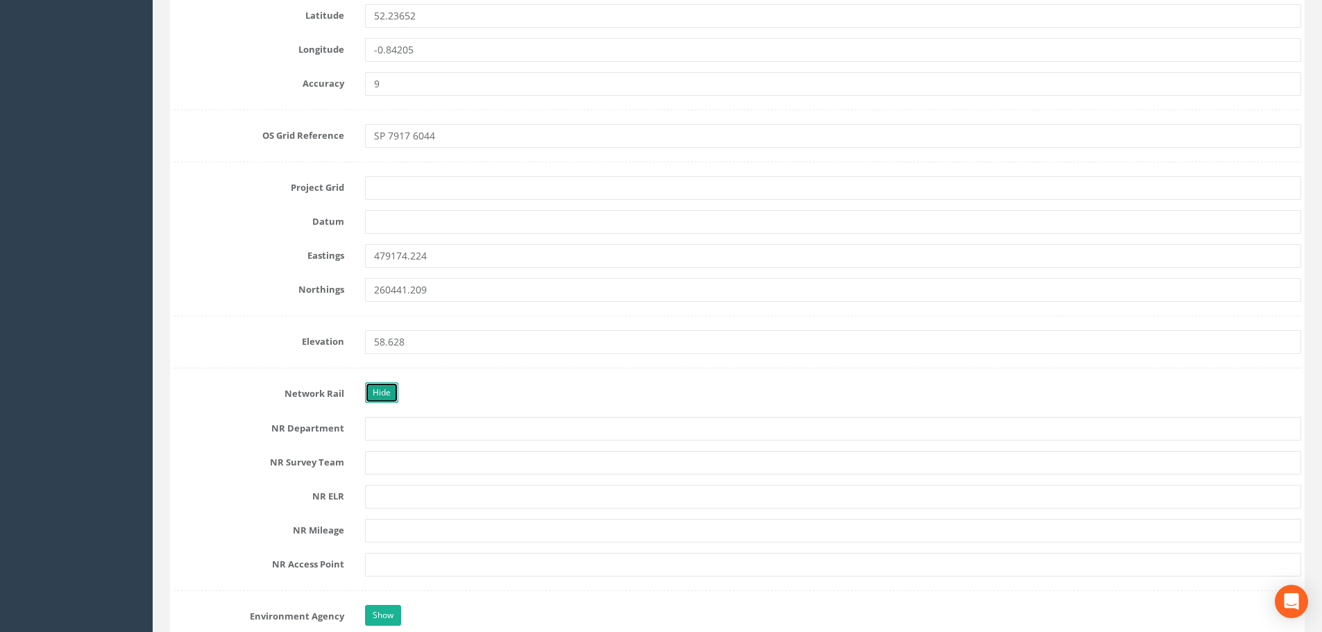
click at [383, 394] on link "Hide" at bounding box center [381, 392] width 33 height 21
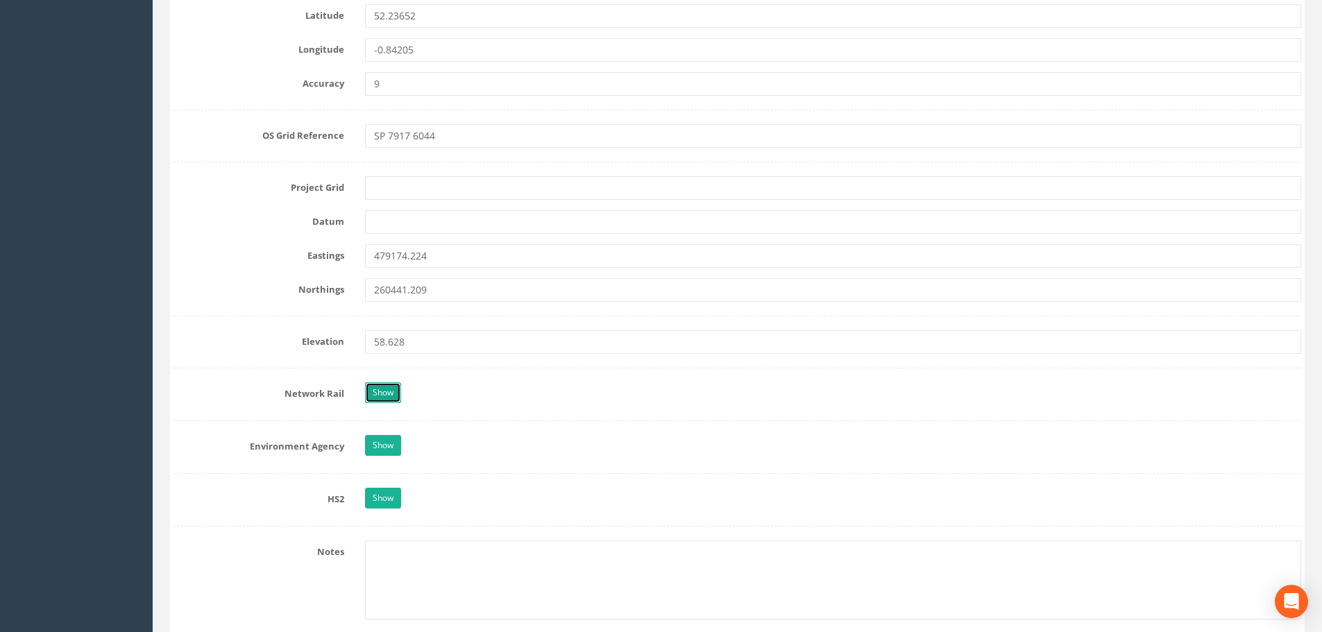
scroll to position [1041, 0]
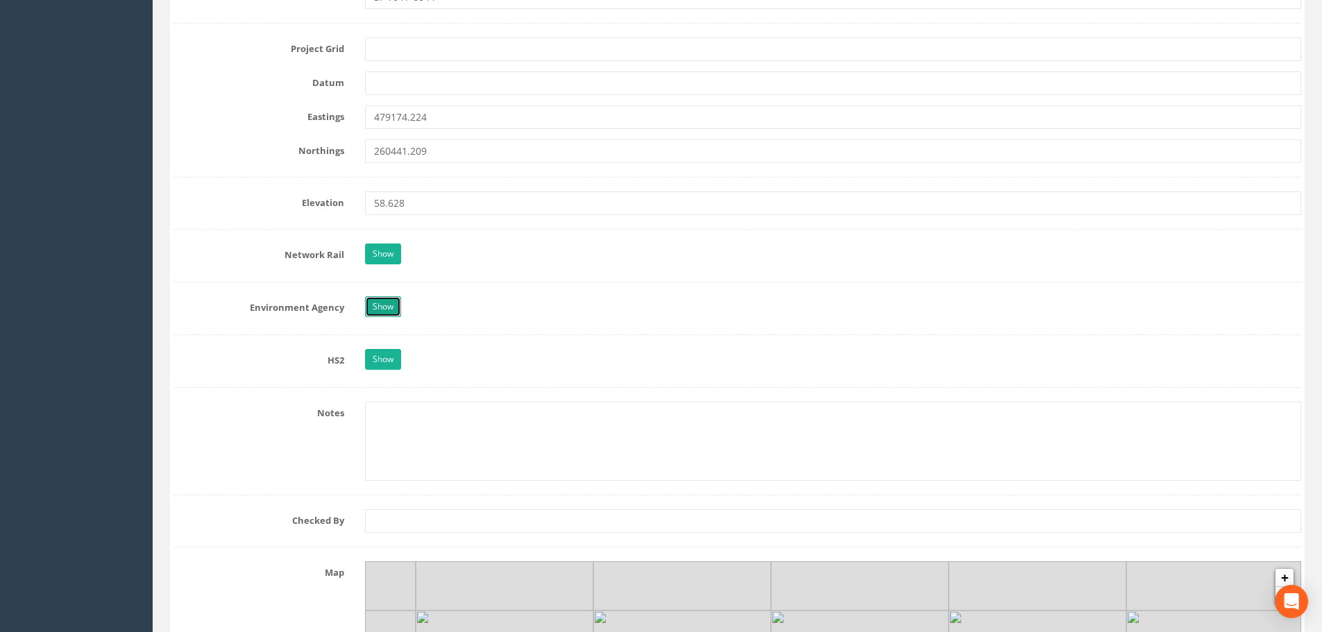
click at [390, 315] on link "Show" at bounding box center [383, 306] width 36 height 21
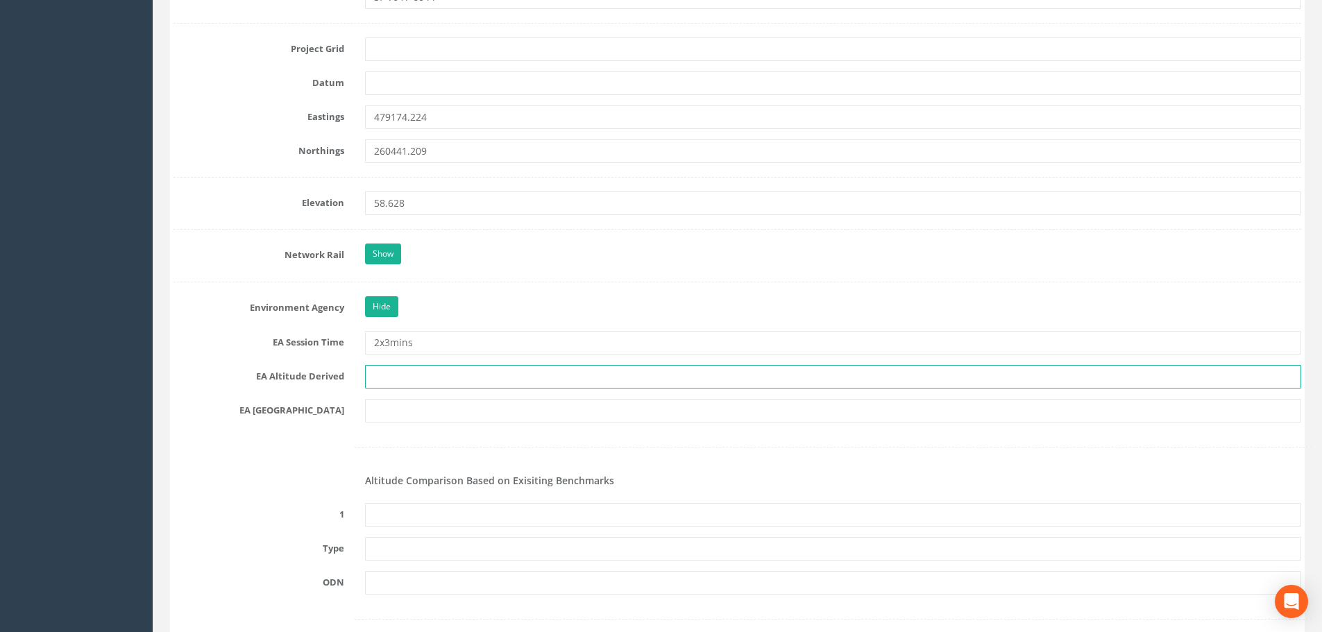
click at [389, 377] on input "text" at bounding box center [833, 377] width 936 height 24
type input "Static Observations"
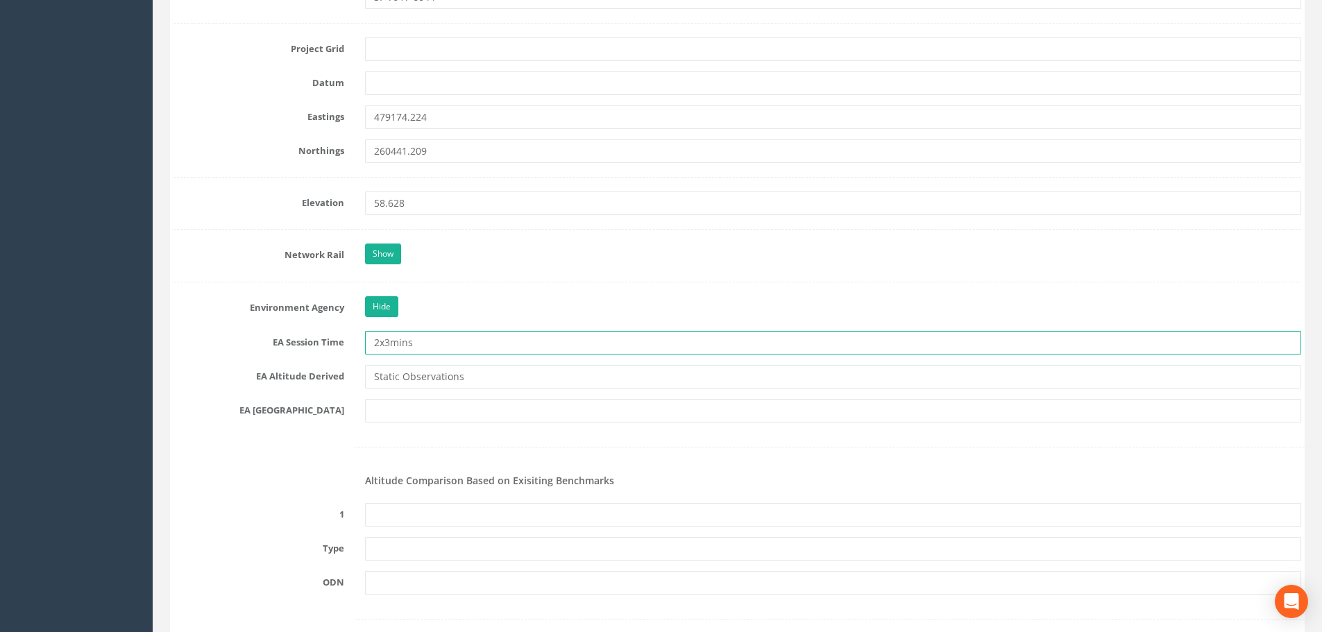
click at [425, 342] on input "2x3mins" at bounding box center [833, 343] width 936 height 24
drag, startPoint x: 446, startPoint y: 342, endPoint x: 344, endPoint y: 342, distance: 102.7
click at [344, 342] on div "EA Session Time 2x3mins" at bounding box center [737, 343] width 1149 height 24
type input "6+Hours"
click at [398, 407] on input "text" at bounding box center [833, 411] width 936 height 24
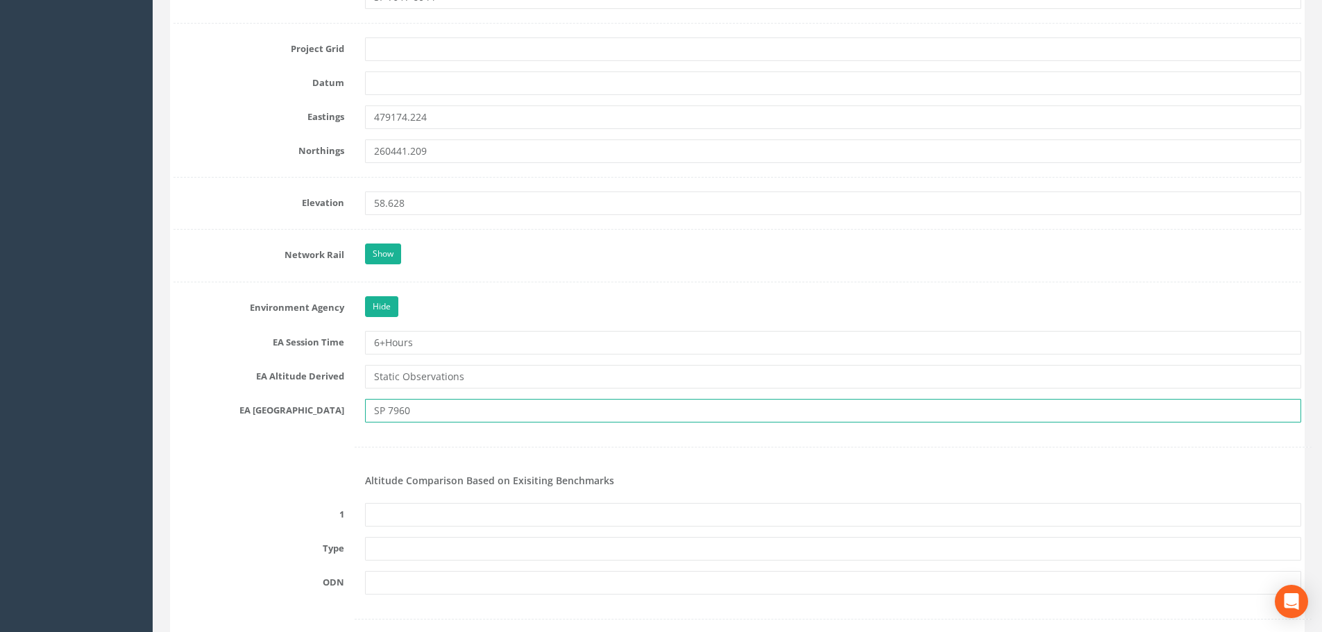
type input "SP 7960"
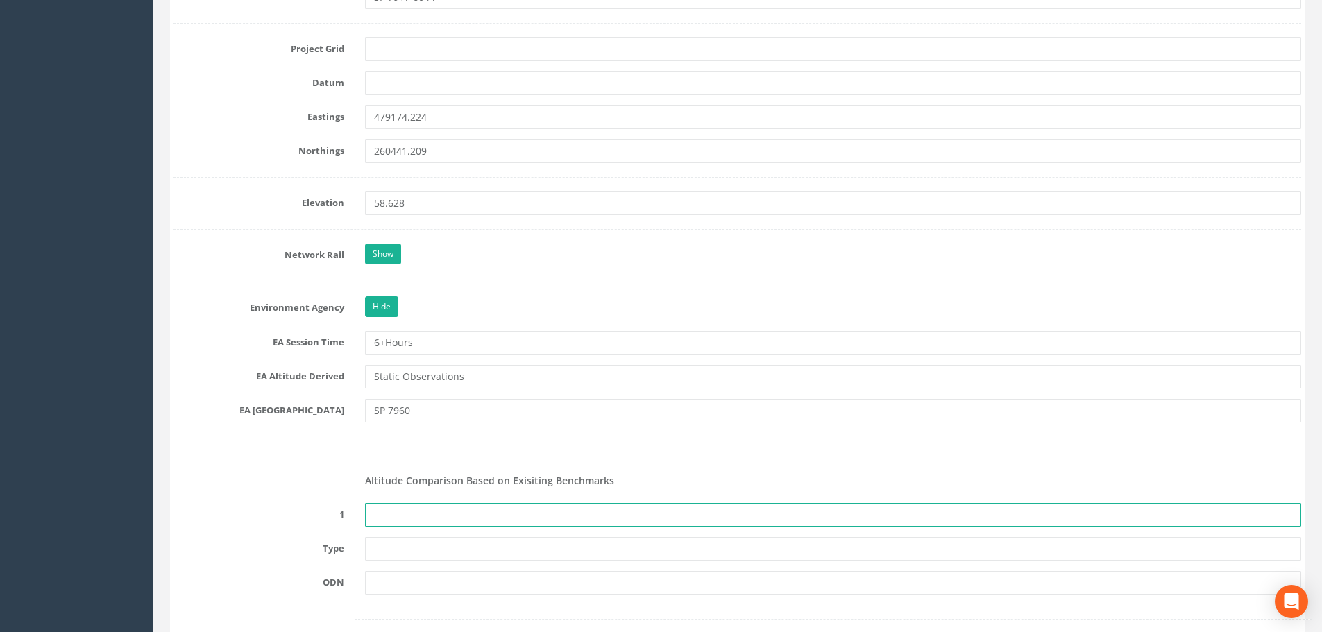
click at [403, 515] on input "text" at bounding box center [833, 515] width 936 height 24
type input "None recovered"
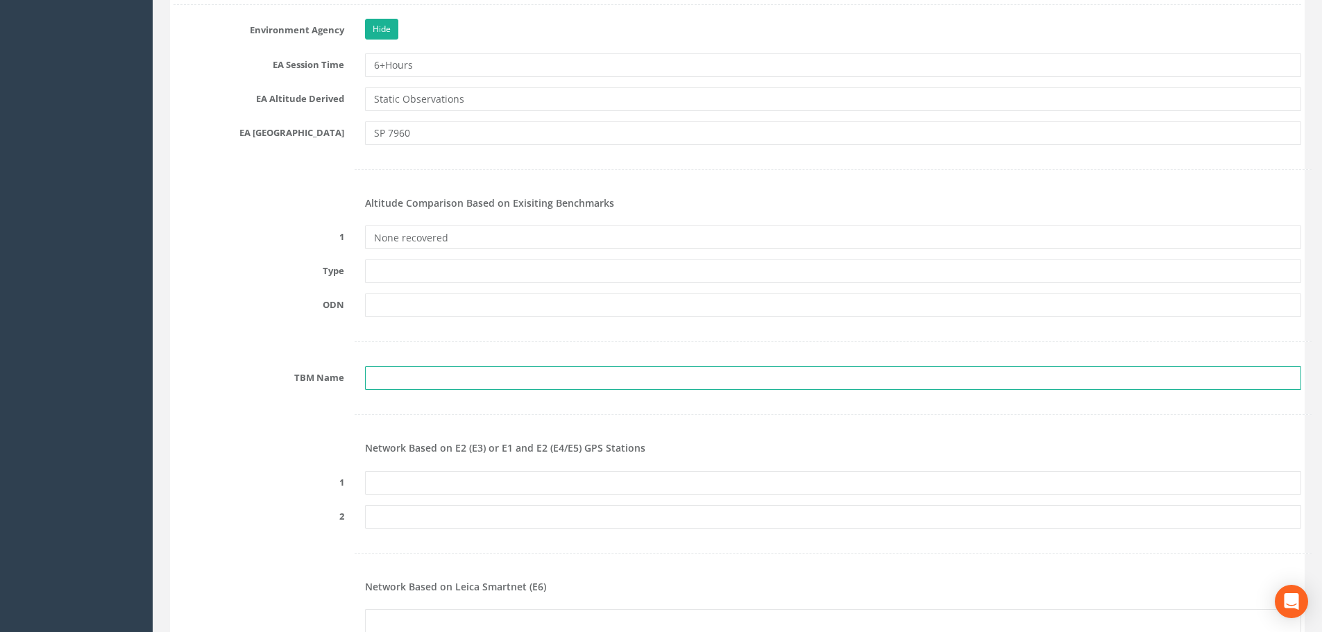
click at [430, 379] on input "text" at bounding box center [833, 378] width 936 height 24
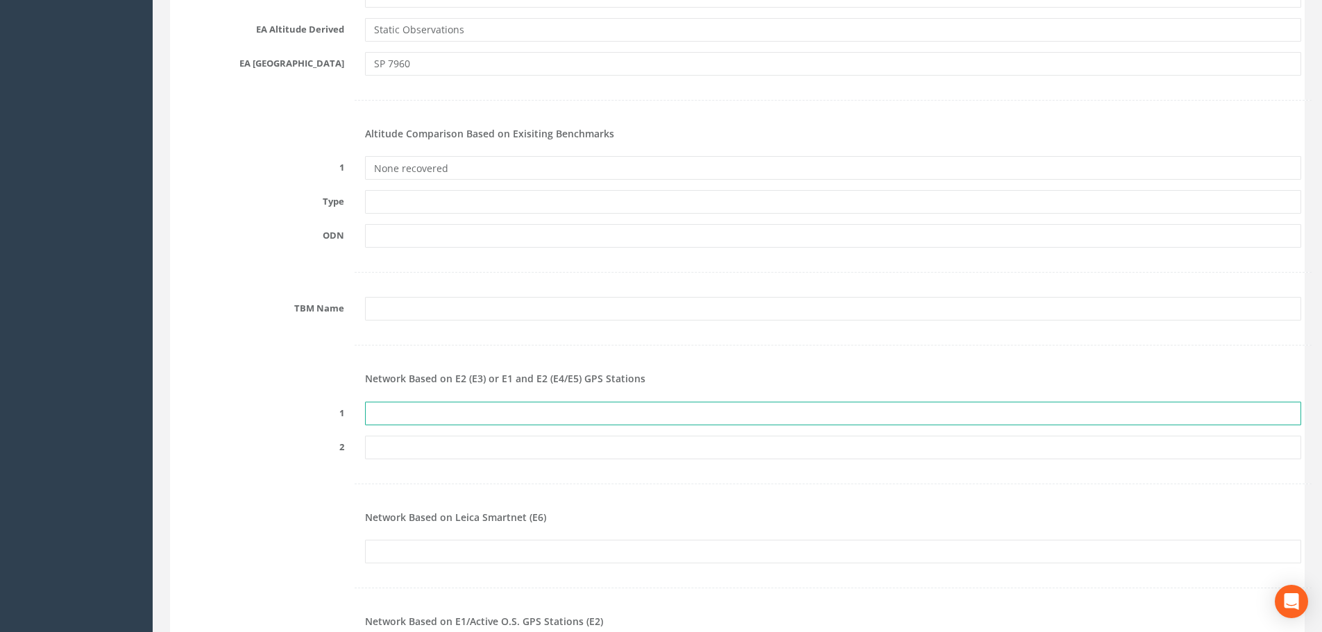
click at [397, 409] on input "text" at bounding box center [833, 414] width 936 height 24
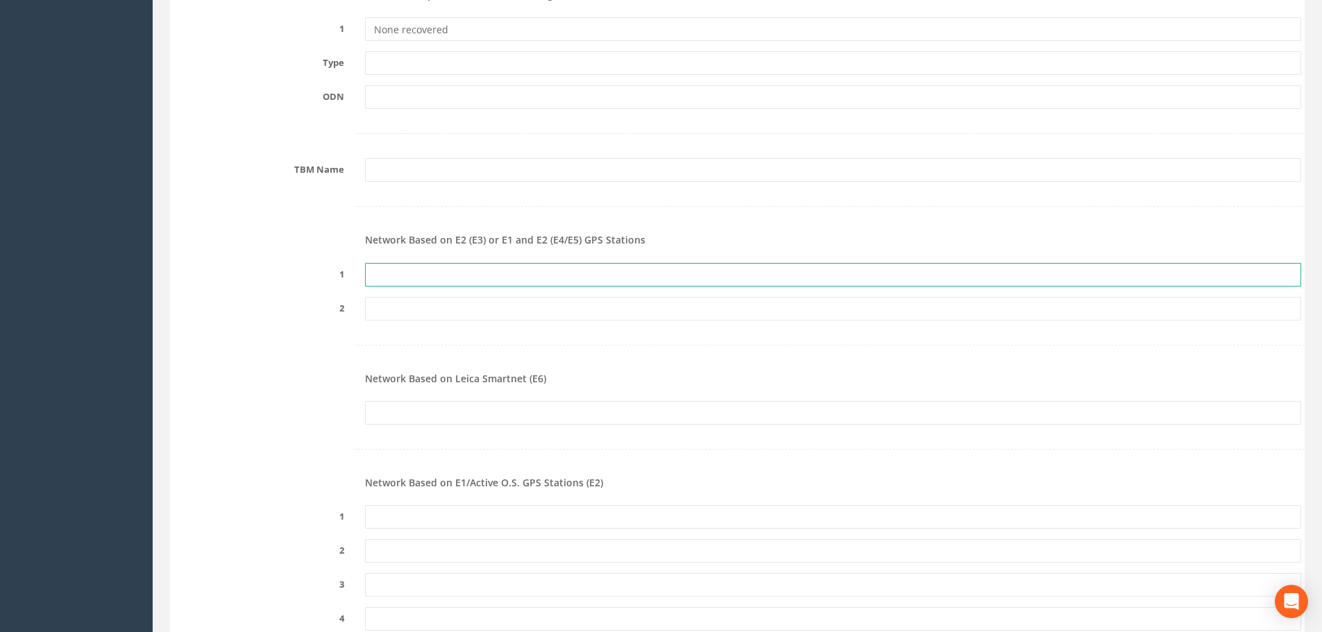
scroll to position [1596, 0]
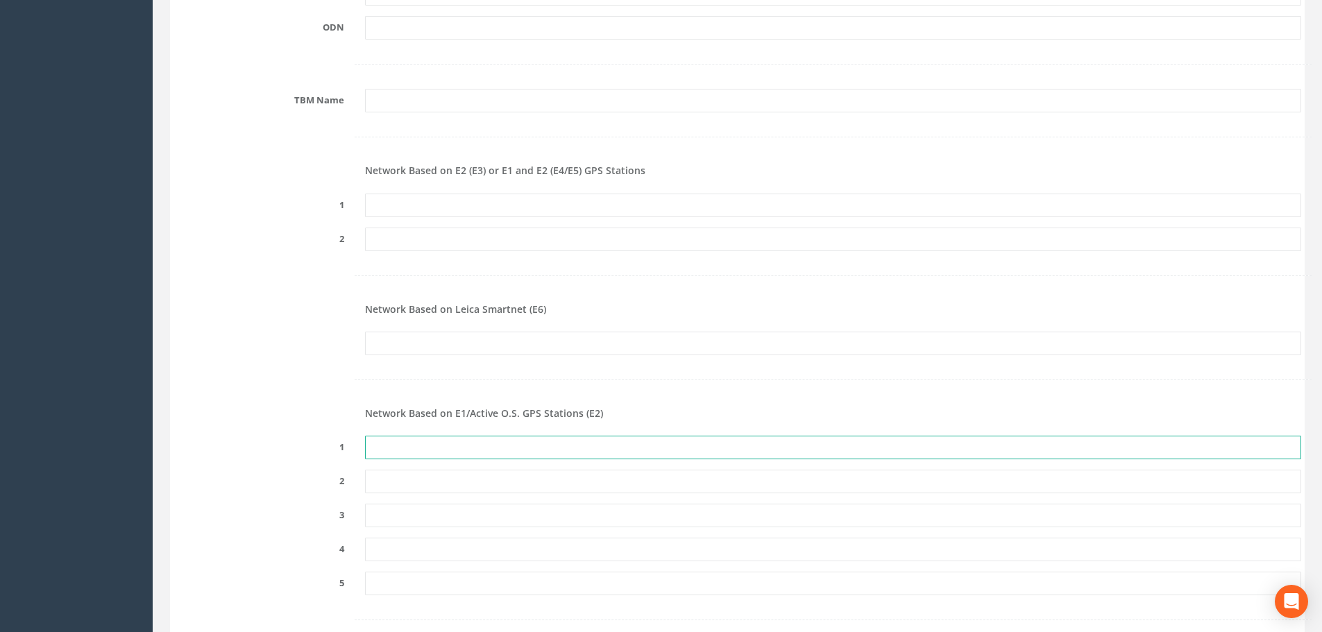
click at [394, 443] on input "text" at bounding box center [833, 448] width 936 height 24
click at [403, 443] on input "text" at bounding box center [833, 448] width 936 height 24
type input "WELL"
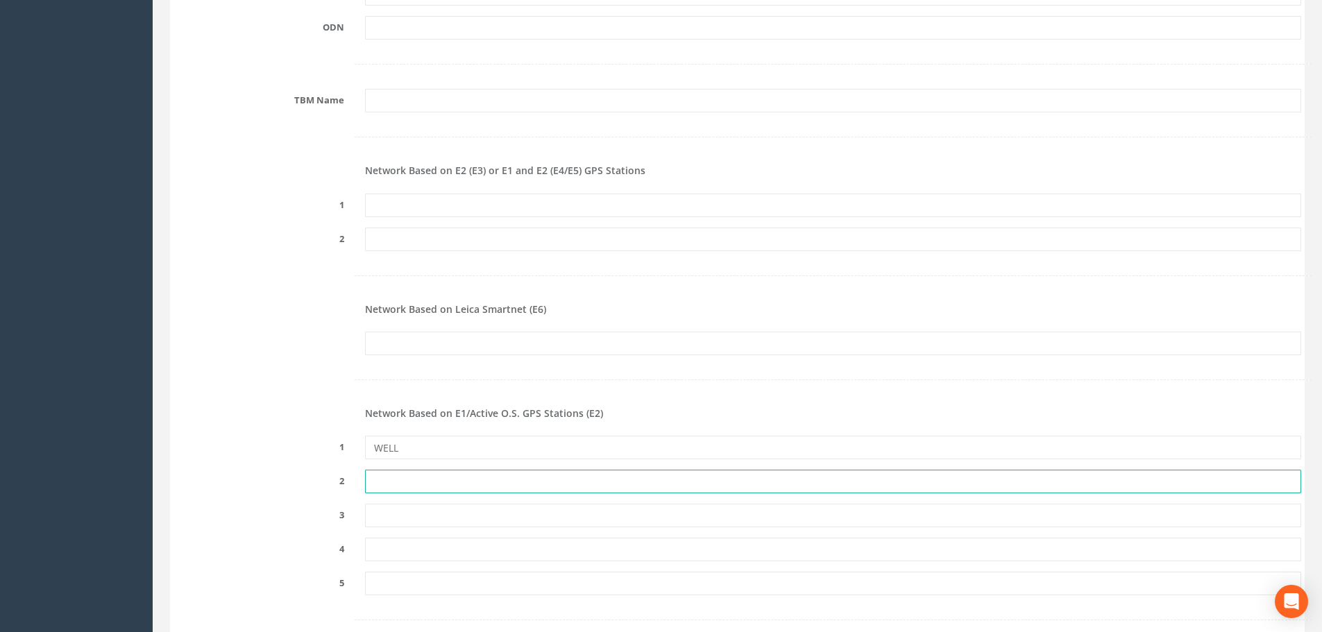
click at [383, 479] on input "text" at bounding box center [833, 482] width 936 height 24
type input "BUCI"
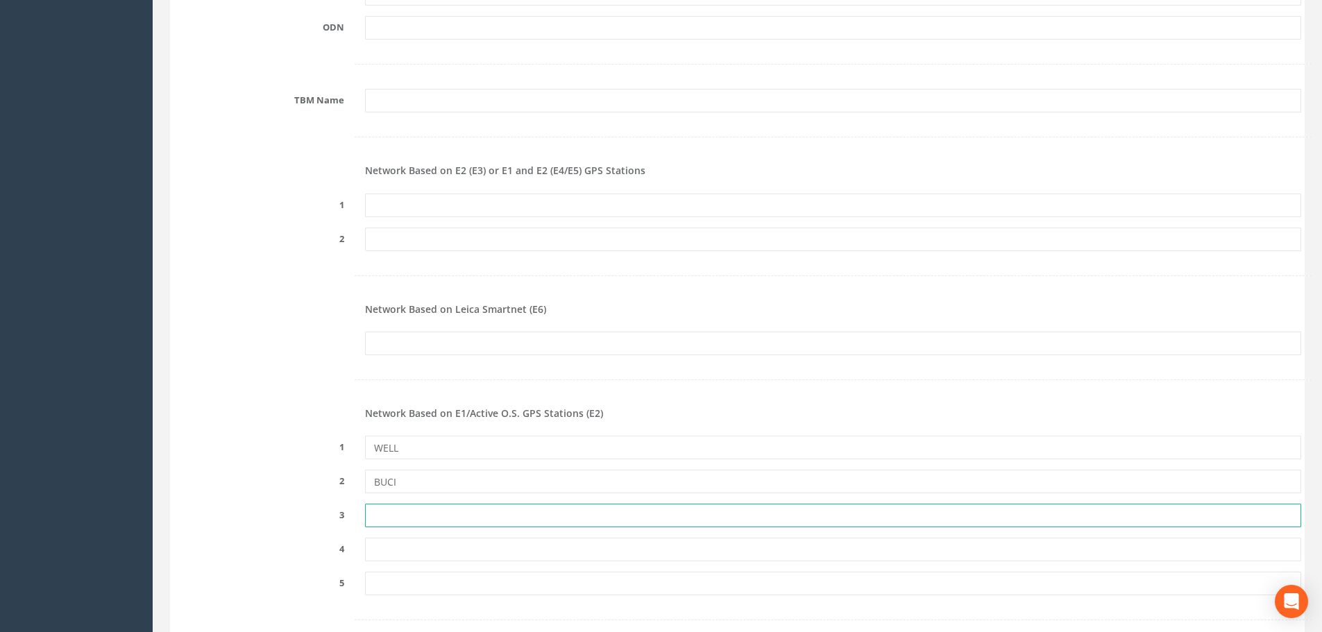
click at [405, 525] on input "text" at bounding box center [833, 516] width 936 height 24
type input "CLAW"
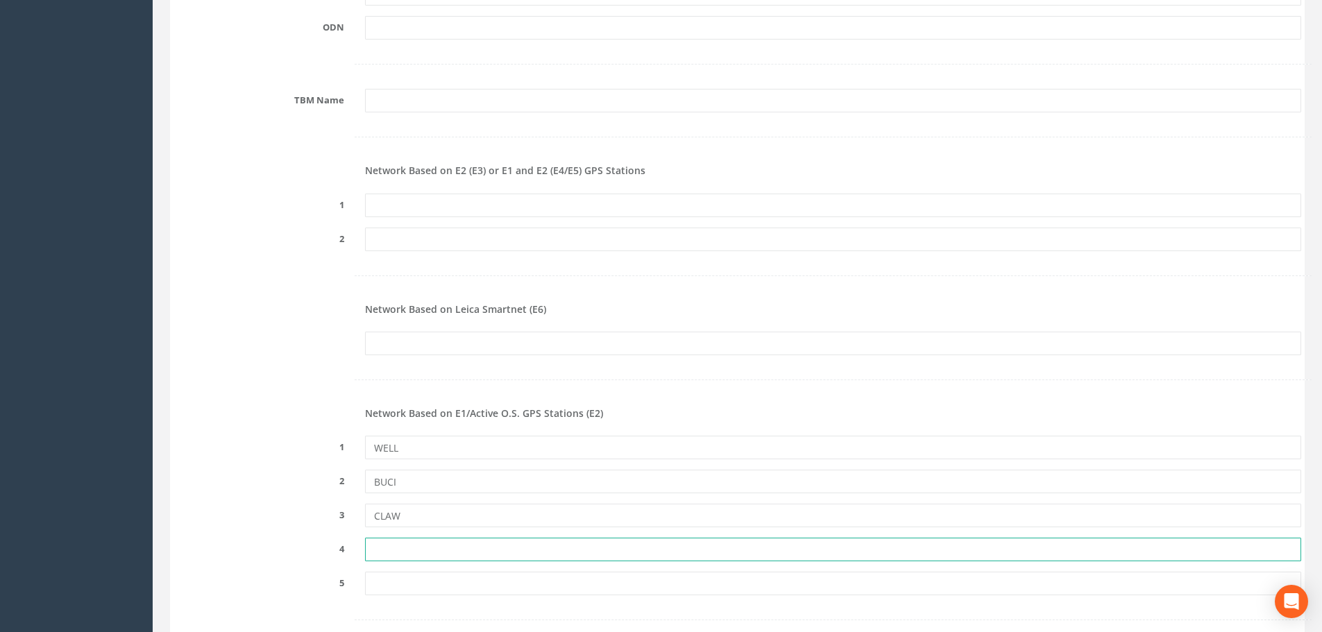
click at [394, 542] on input "text" at bounding box center [833, 550] width 936 height 24
type input "GAYD"
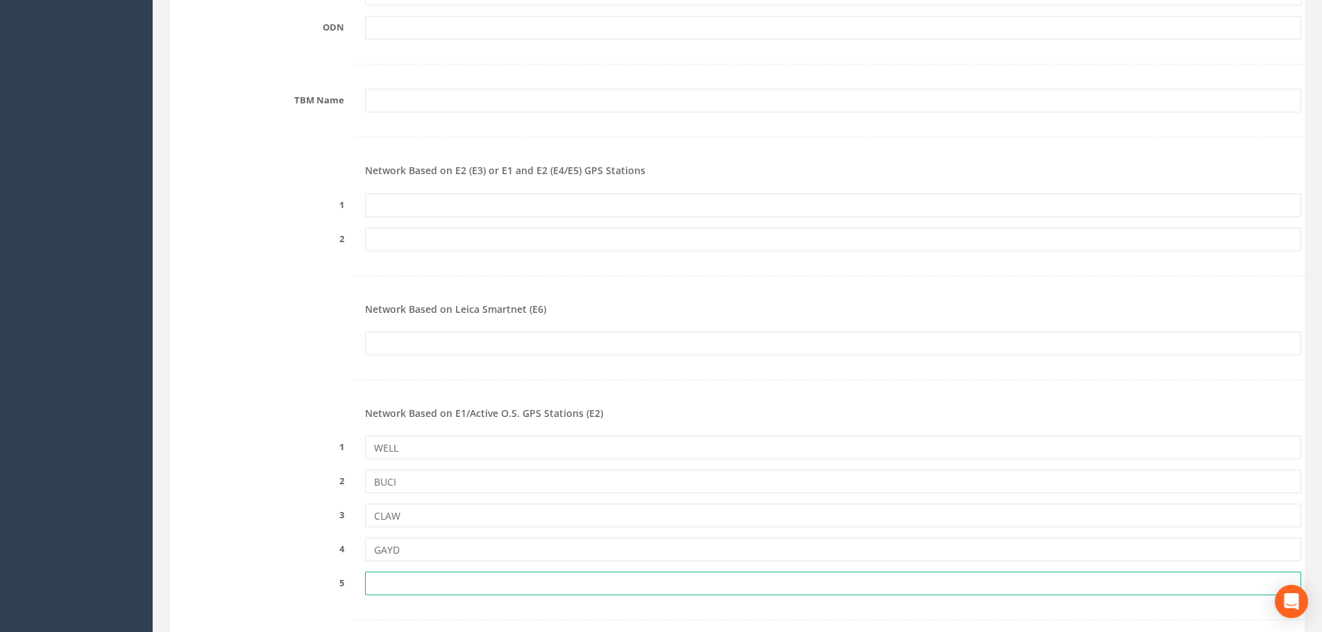
click at [384, 585] on input "text" at bounding box center [833, 584] width 936 height 24
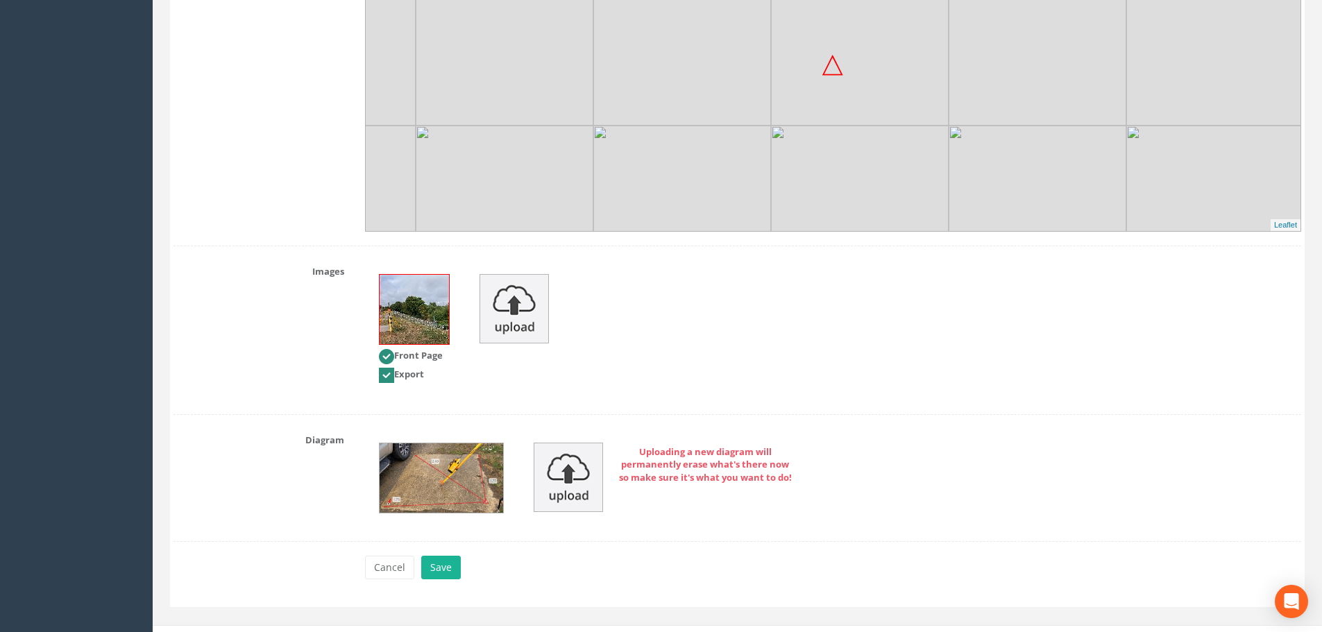
scroll to position [2727, 0]
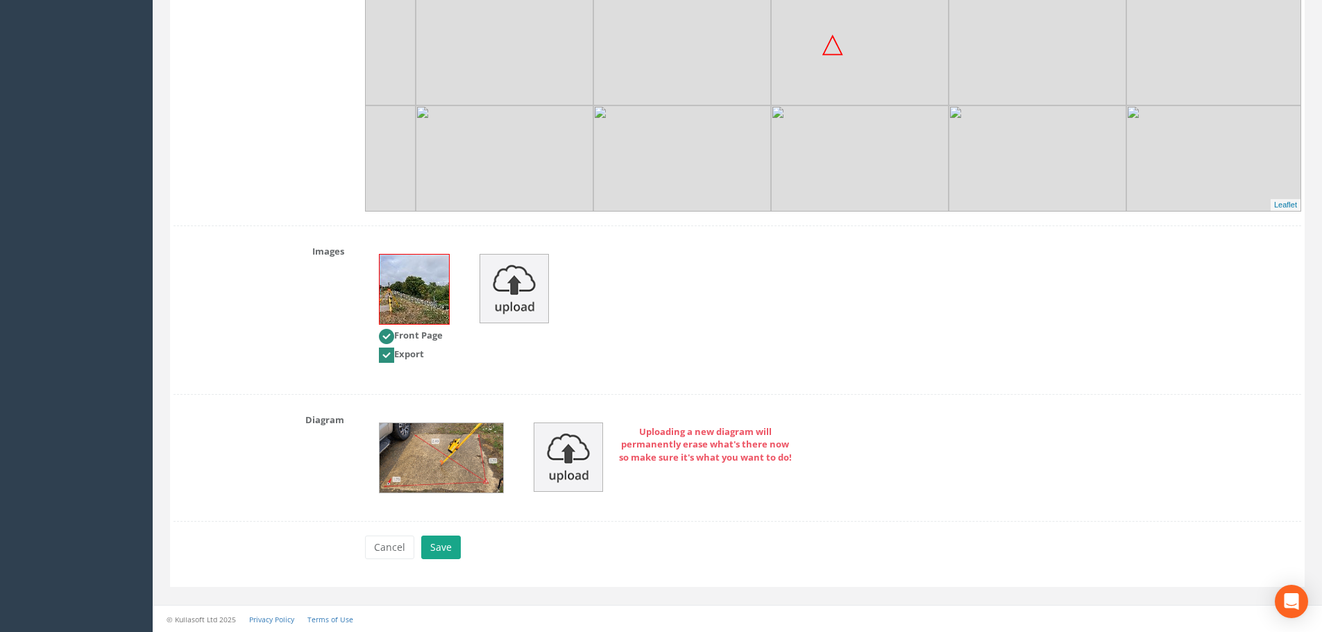
type input "SNEO"
click at [436, 540] on button "Save" at bounding box center [441, 548] width 40 height 24
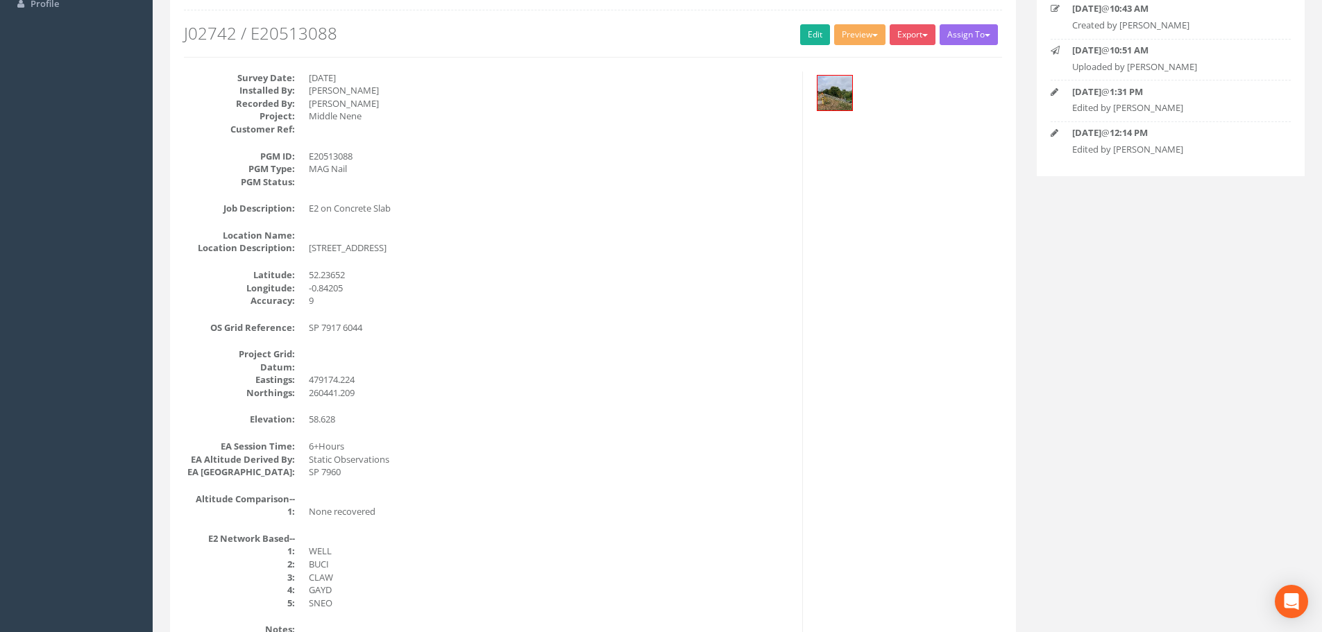
scroll to position [0, 0]
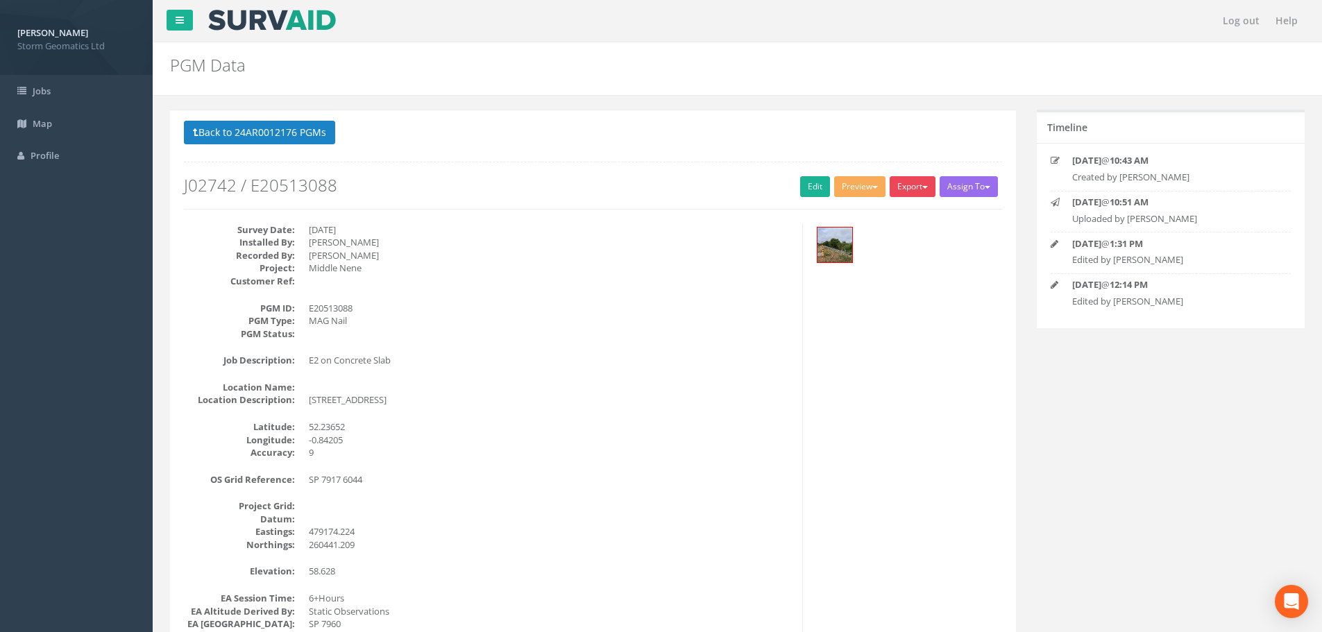
click at [902, 186] on button "Export" at bounding box center [913, 186] width 46 height 21
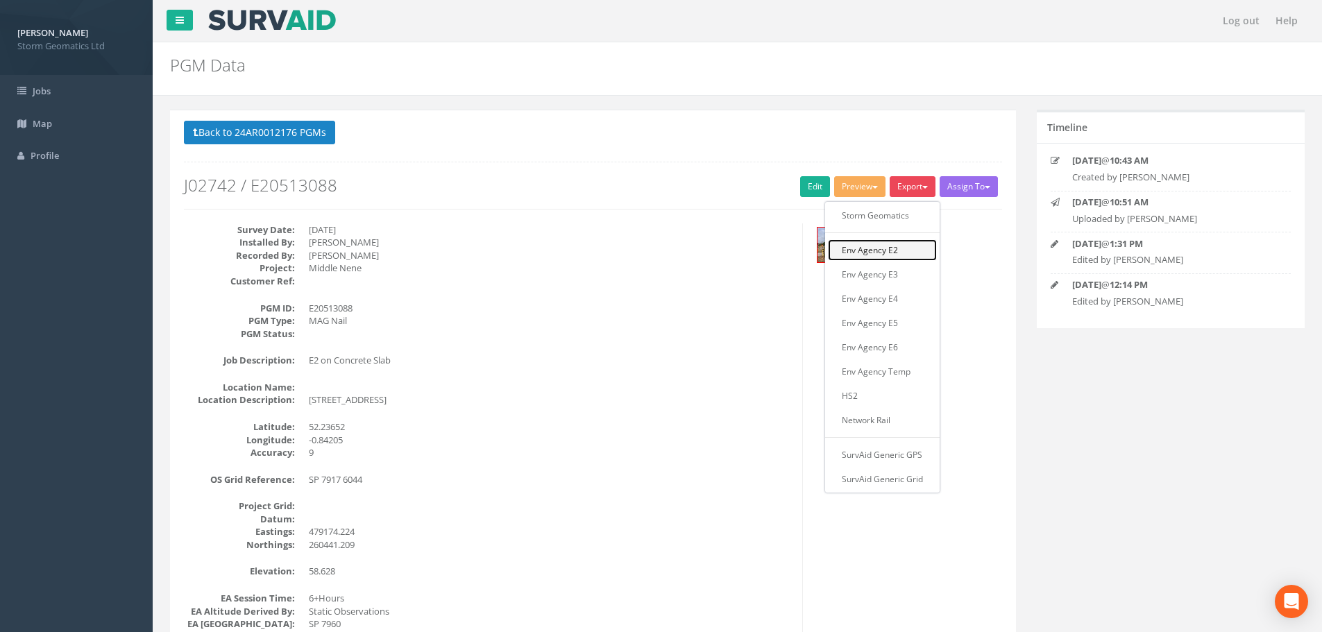
click at [877, 256] on link "Env Agency E2" at bounding box center [882, 250] width 109 height 22
